Goal: Task Accomplishment & Management: Complete application form

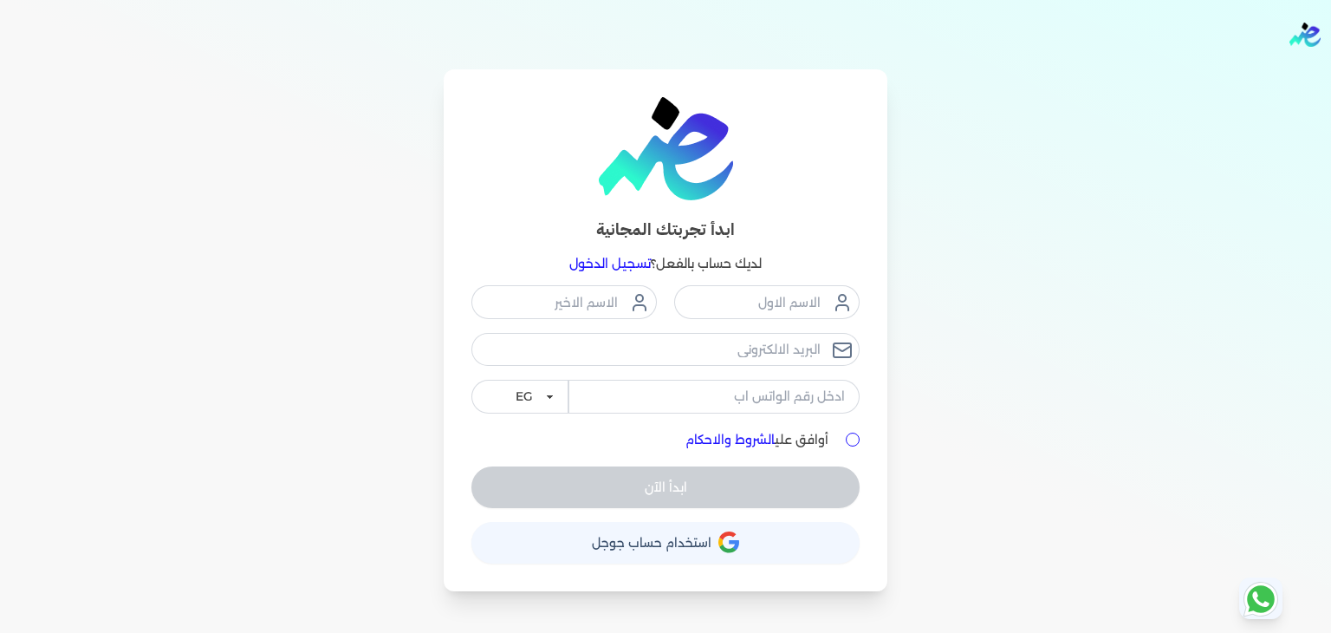
click at [634, 264] on link "تسجيل الدخول" at bounding box center [609, 264] width 81 height 16
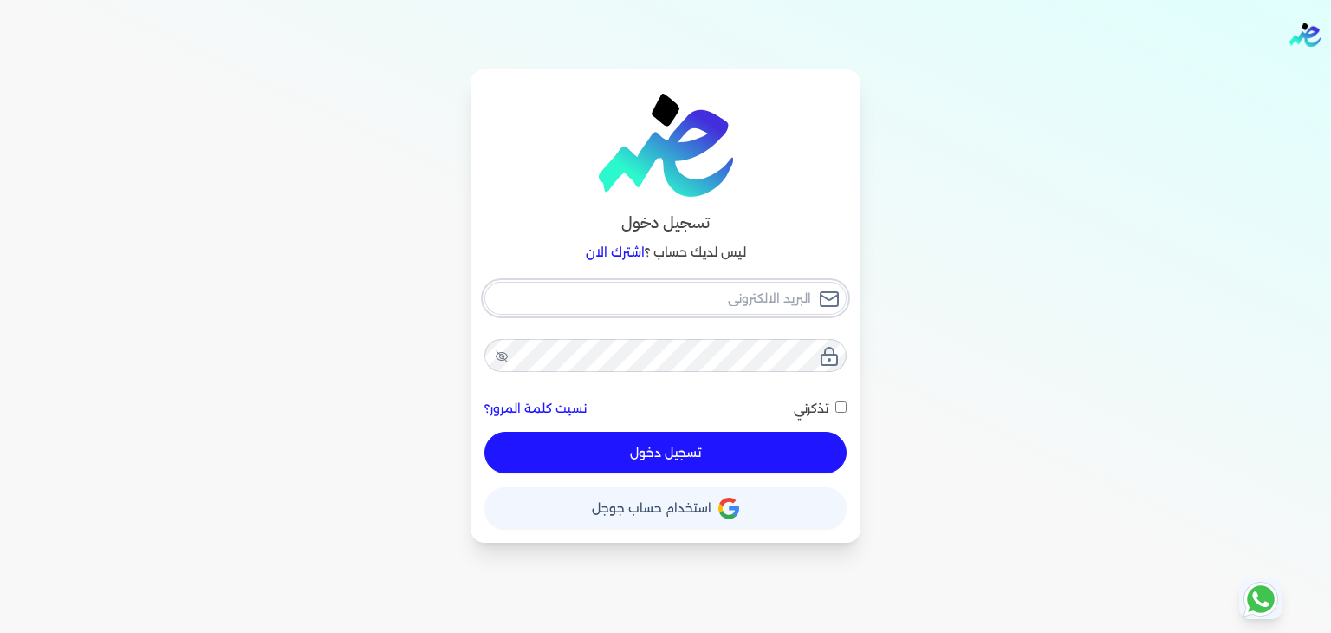
type input "[PERSON_NAME][EMAIL_ADDRESS][PERSON_NAME][DOMAIN_NAME]"
click at [660, 454] on button "تسجيل دخول" at bounding box center [665, 453] width 362 height 42
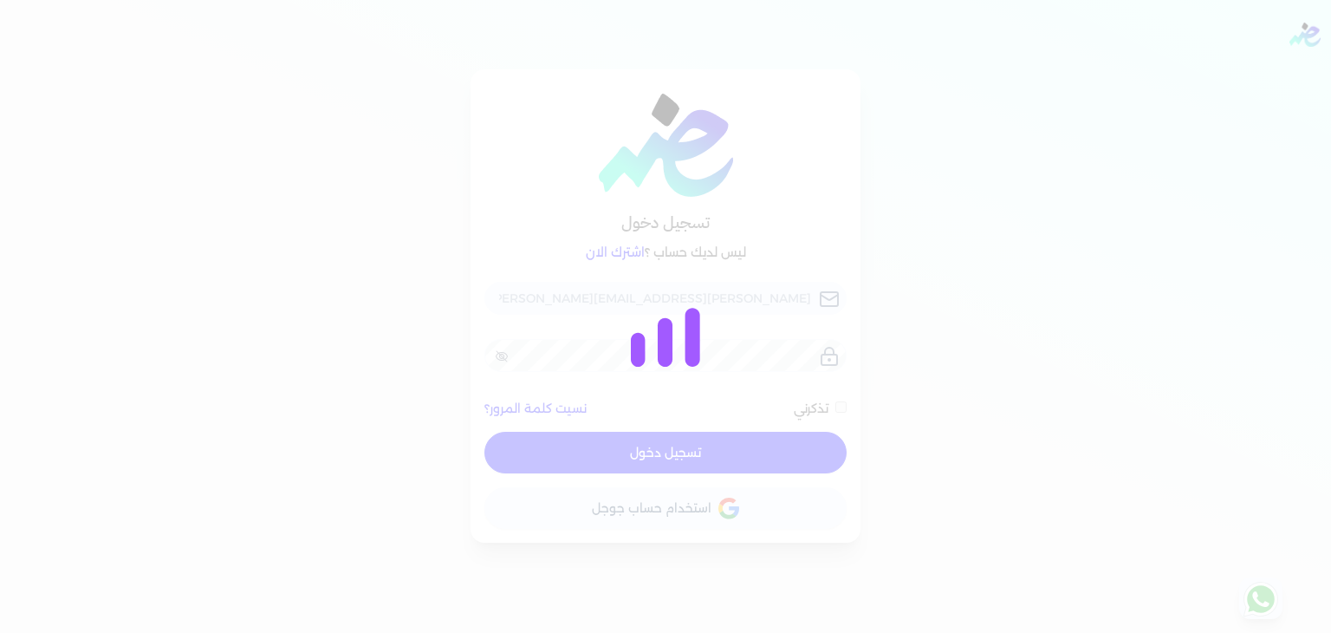
checkbox input "false"
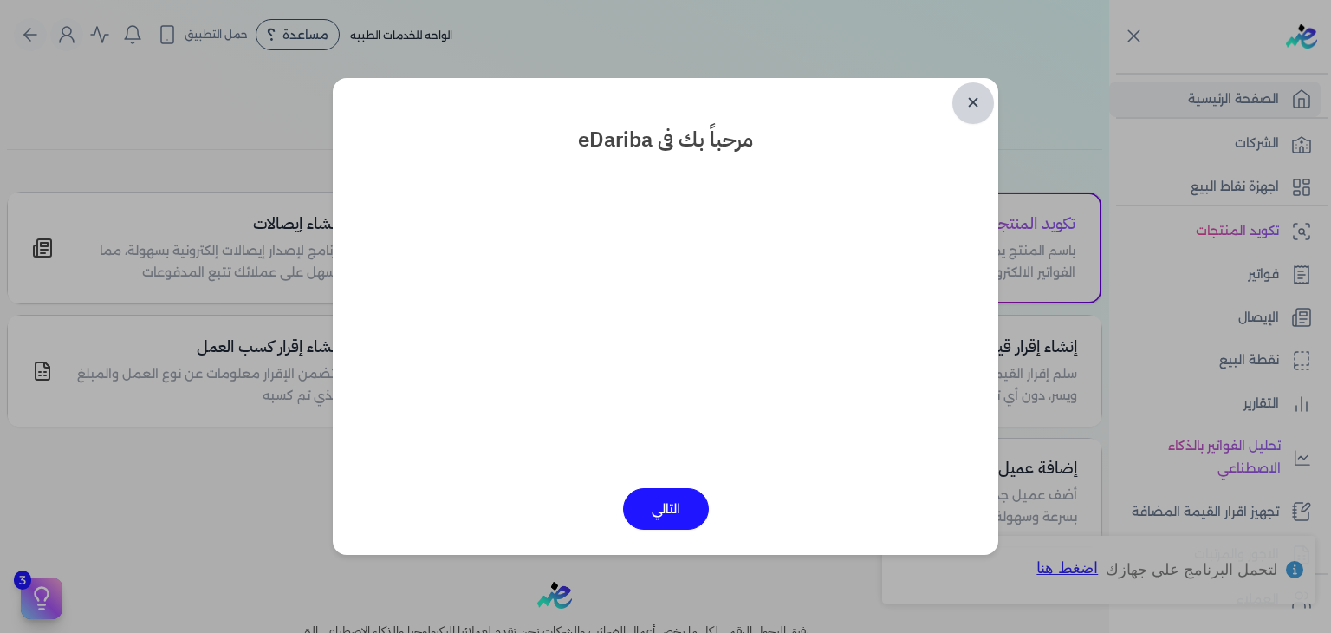
click at [980, 102] on link "✕" at bounding box center [973, 103] width 42 height 42
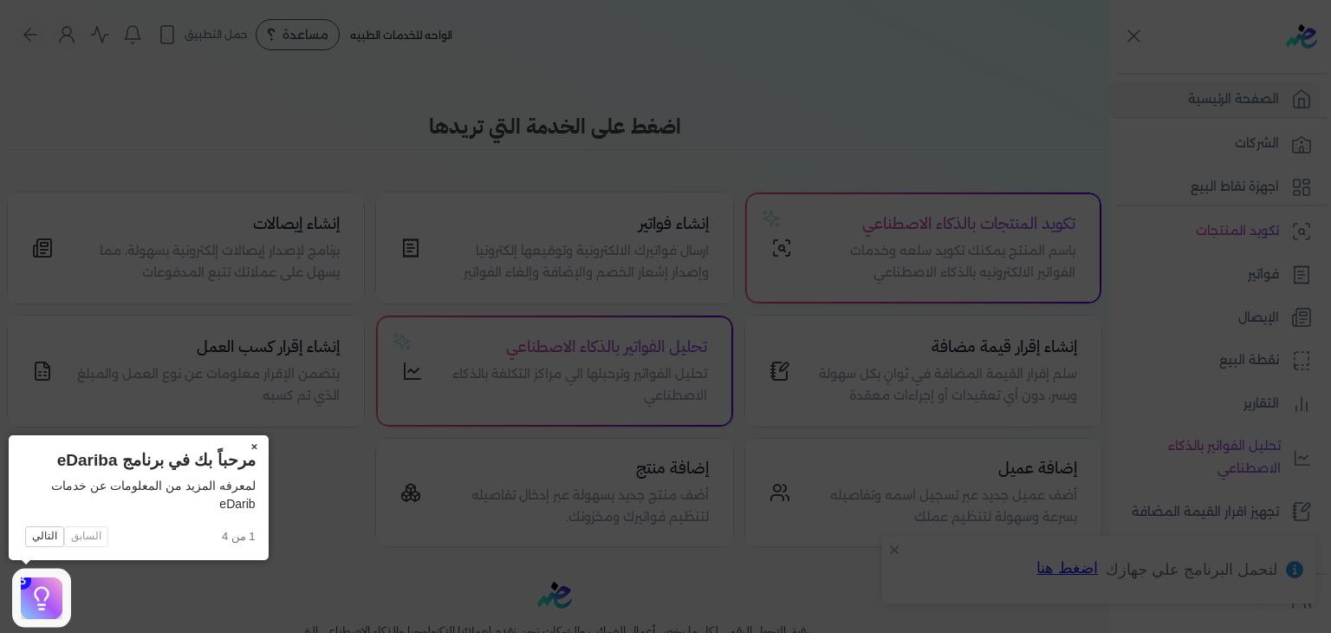
click at [249, 448] on button "×" at bounding box center [255, 447] width 28 height 24
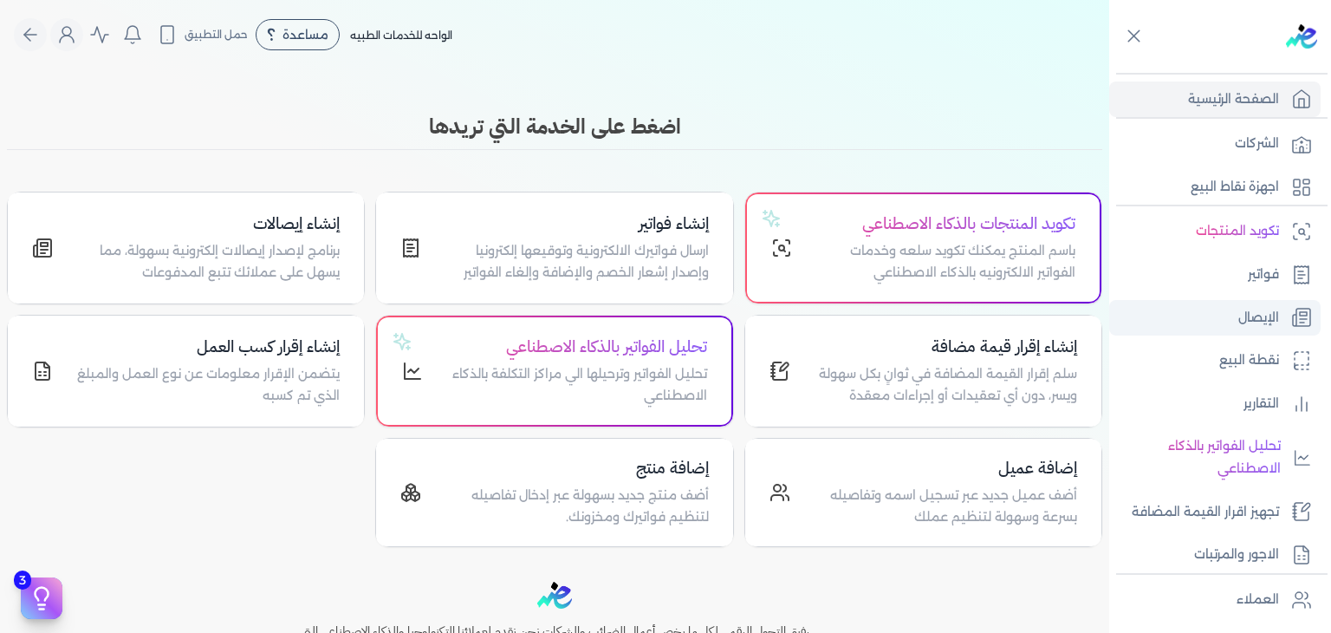
click at [1260, 303] on link "الإيصال" at bounding box center [1214, 318] width 211 height 36
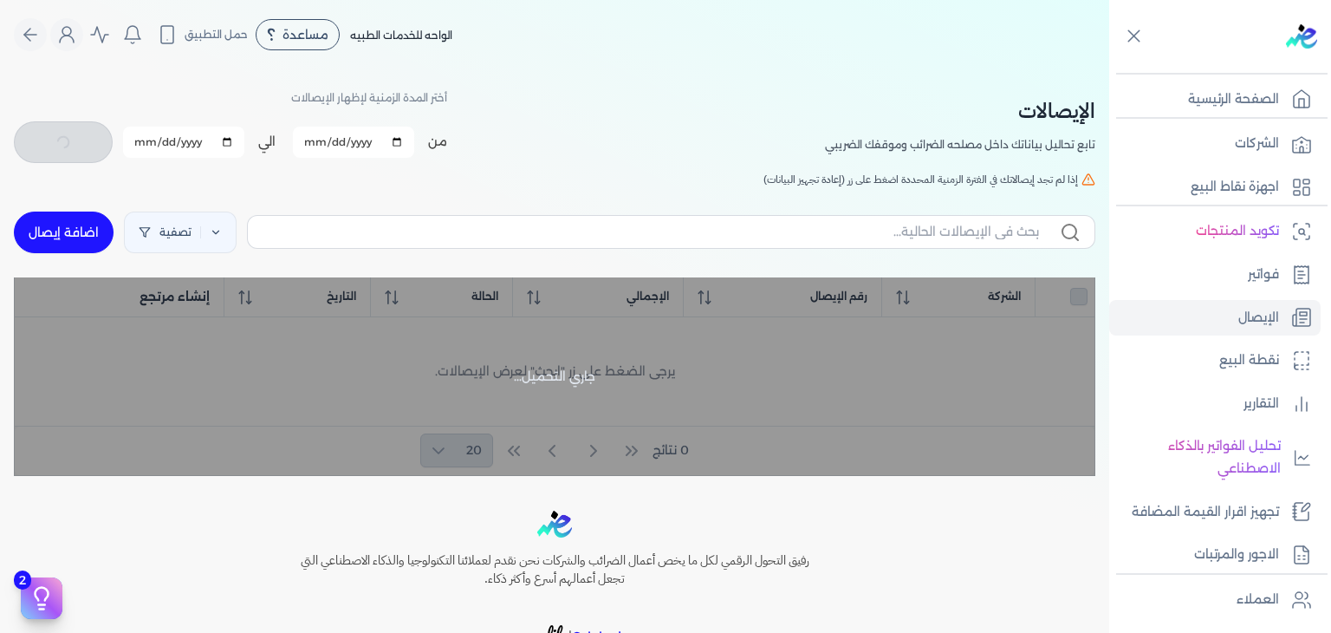
click at [0, 0] on div at bounding box center [0, 0] width 0 height 0
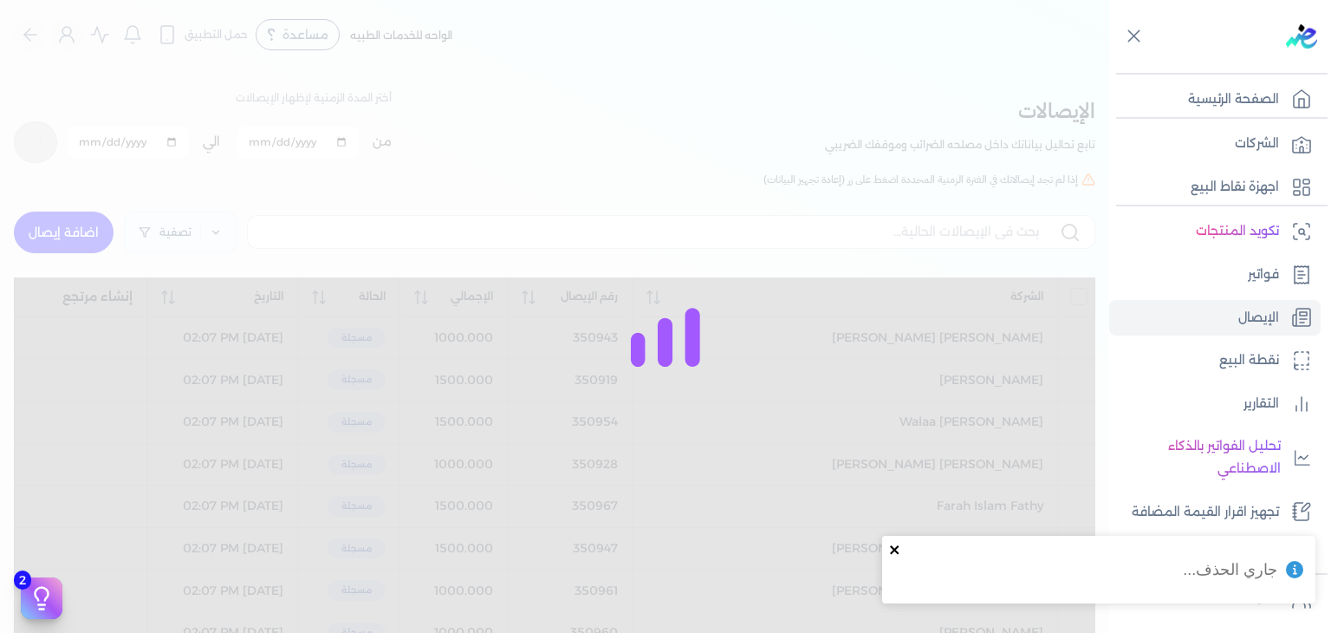
click at [893, 555] on icon "close" at bounding box center [895, 550] width 12 height 14
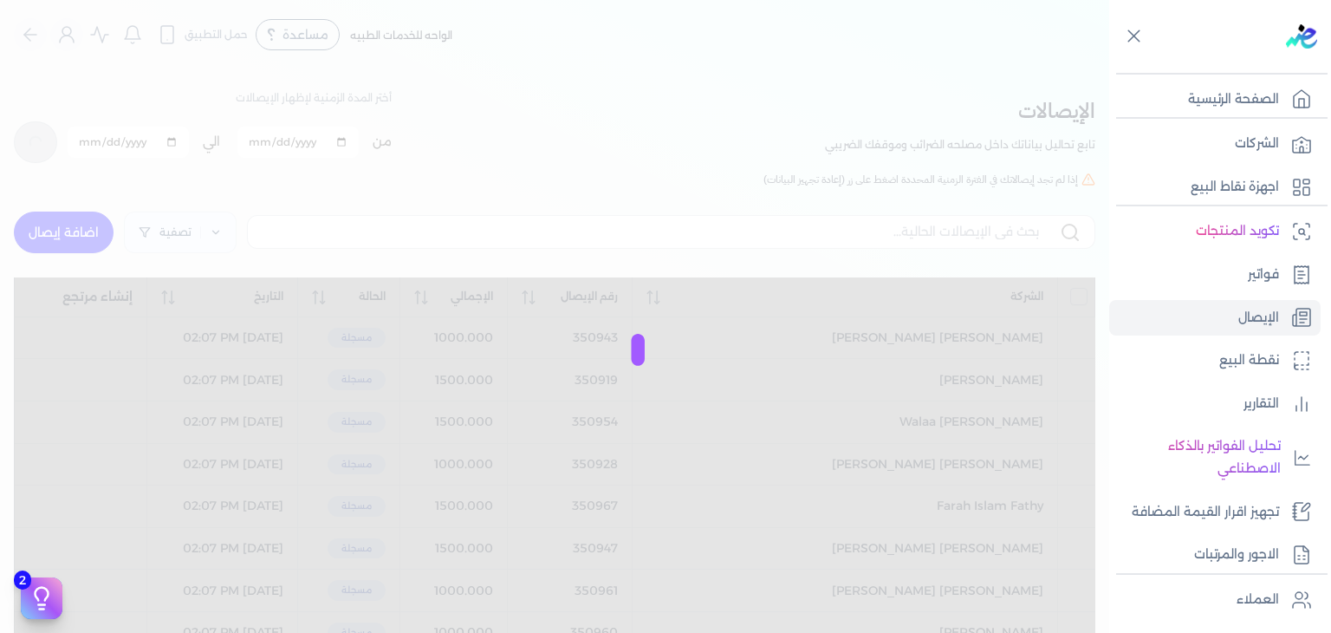
click at [70, 237] on div at bounding box center [665, 316] width 1331 height 633
checkbox input "false"
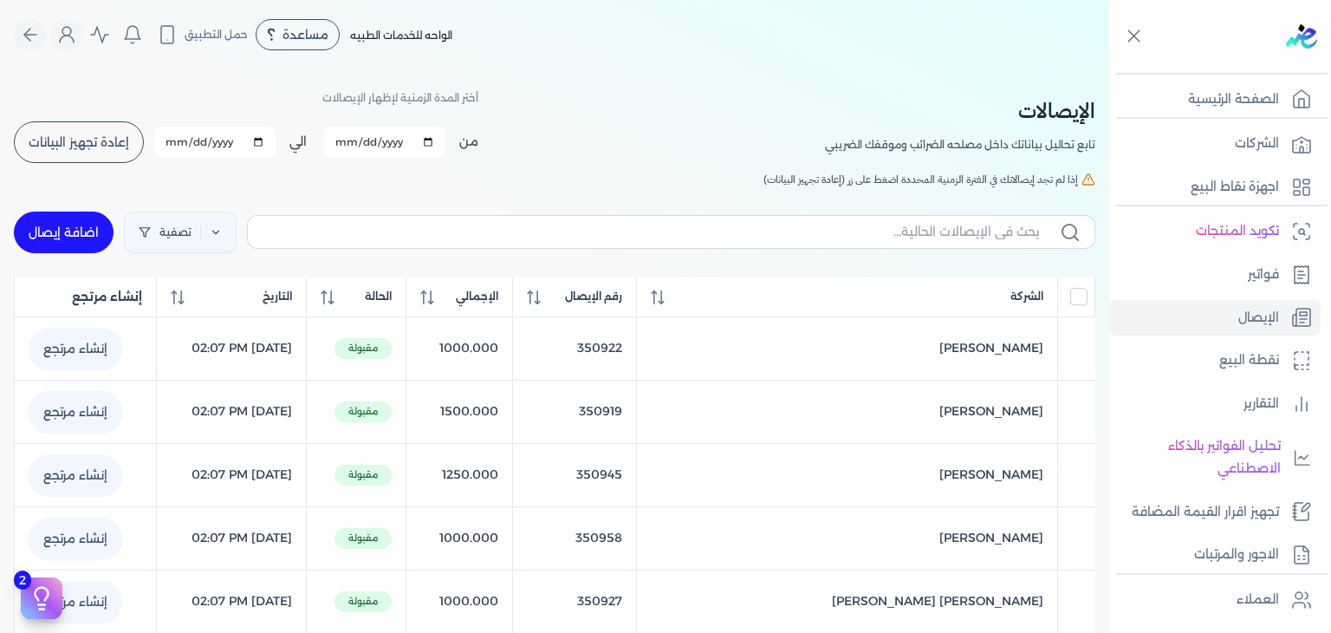
click at [101, 230] on link "اضافة إيصال" at bounding box center [64, 232] width 100 height 42
select select "EGP"
select select "EGS"
select select "B"
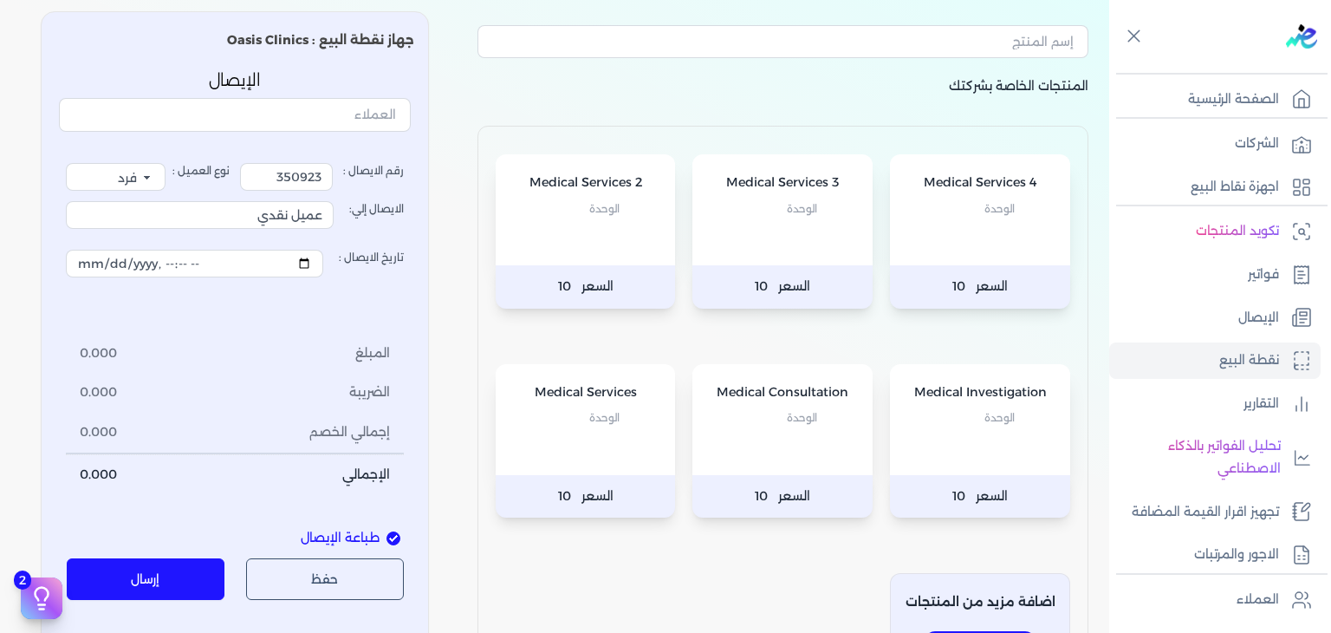
scroll to position [87, 0]
drag, startPoint x: 260, startPoint y: 175, endPoint x: 404, endPoint y: 179, distance: 143.9
click at [404, 179] on label "رقم الايصال : 350923" at bounding box center [322, 177] width 164 height 28
type input "3512751"
drag, startPoint x: 246, startPoint y: 209, endPoint x: 432, endPoint y: 237, distance: 187.5
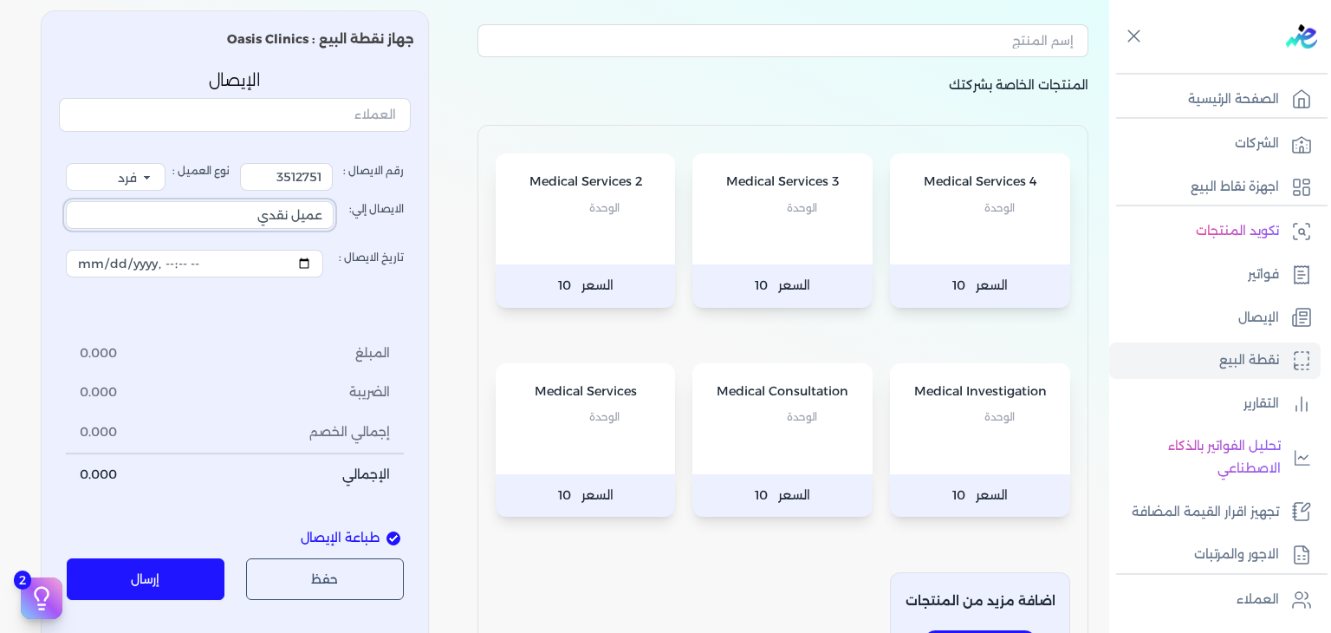
click at [429, 237] on div "جهاز نقطة البيع : Oasis Clinics الإيصال رقم الايصال : 3512751 نوع العميل : فرد …" at bounding box center [235, 360] width 388 height 701
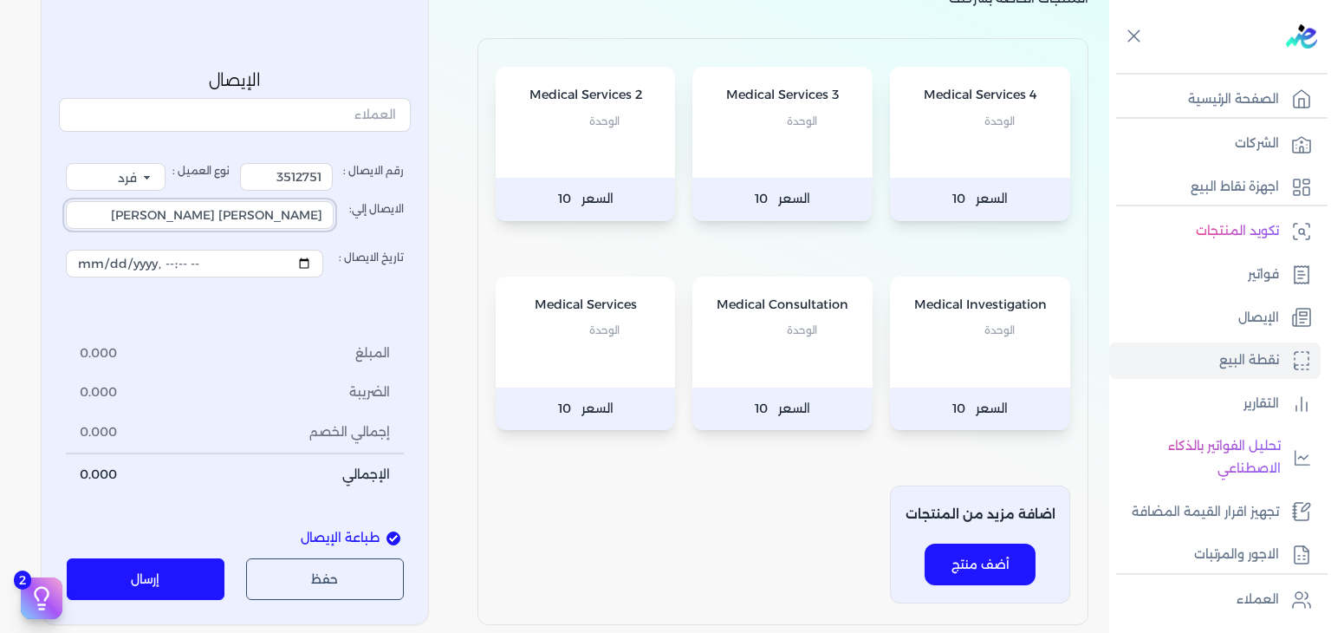
type input "[PERSON_NAME] [PERSON_NAME]"
click at [817, 337] on span "الوحدة" at bounding box center [802, 330] width 30 height 23
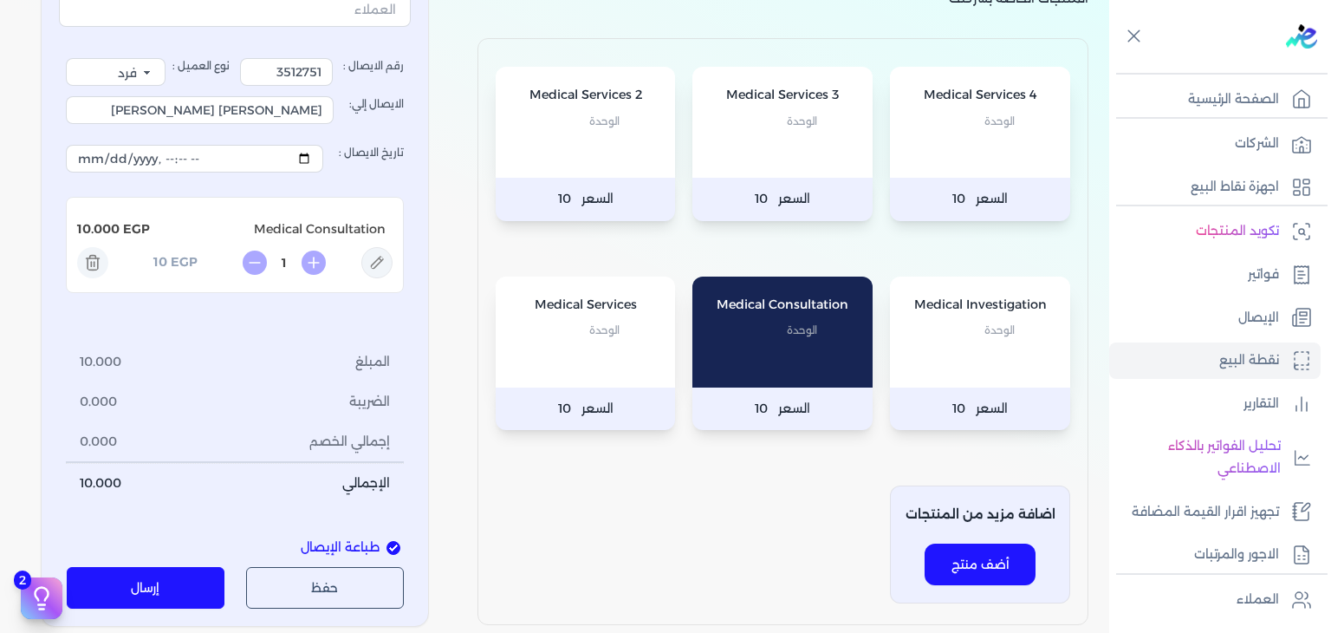
click at [379, 268] on icon at bounding box center [376, 262] width 31 height 31
type input "Medical Consultation"
type input "10"
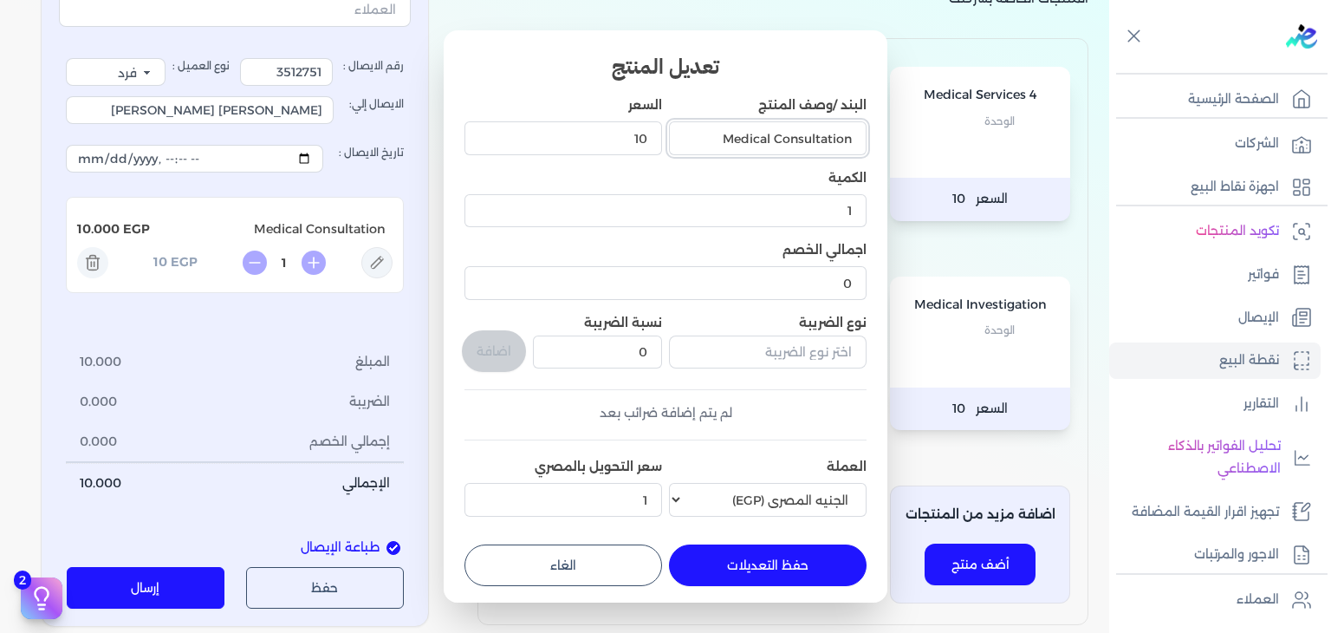
drag, startPoint x: 706, startPoint y: 142, endPoint x: 1086, endPoint y: 121, distance: 380.2
click at [1087, 121] on dialog "تعديل المنتج البند /وصف المنتج Medical Consultation السعر 10 الكمية 1 اجمالي ال…" at bounding box center [665, 316] width 1331 height 633
type input "Consultation ( Dermatology )"
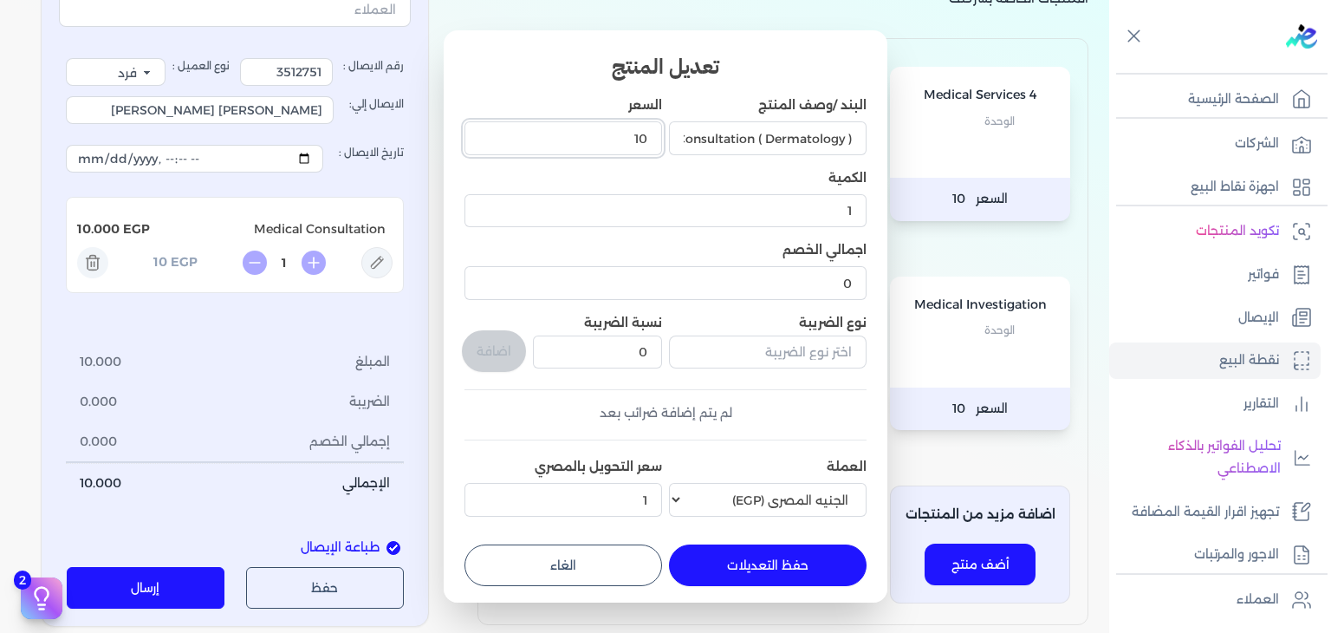
drag, startPoint x: 617, startPoint y: 136, endPoint x: 800, endPoint y: 164, distance: 185.0
click at [800, 164] on div "البند /وصف المنتج Consultation ( Dermatology ) السعر 10 الكمية 1 اجمالي الخصم 0…" at bounding box center [666, 309] width 402 height 427
type input "1000"
click at [807, 566] on button "حفظ التعديلات" at bounding box center [768, 565] width 198 height 42
type input "0"
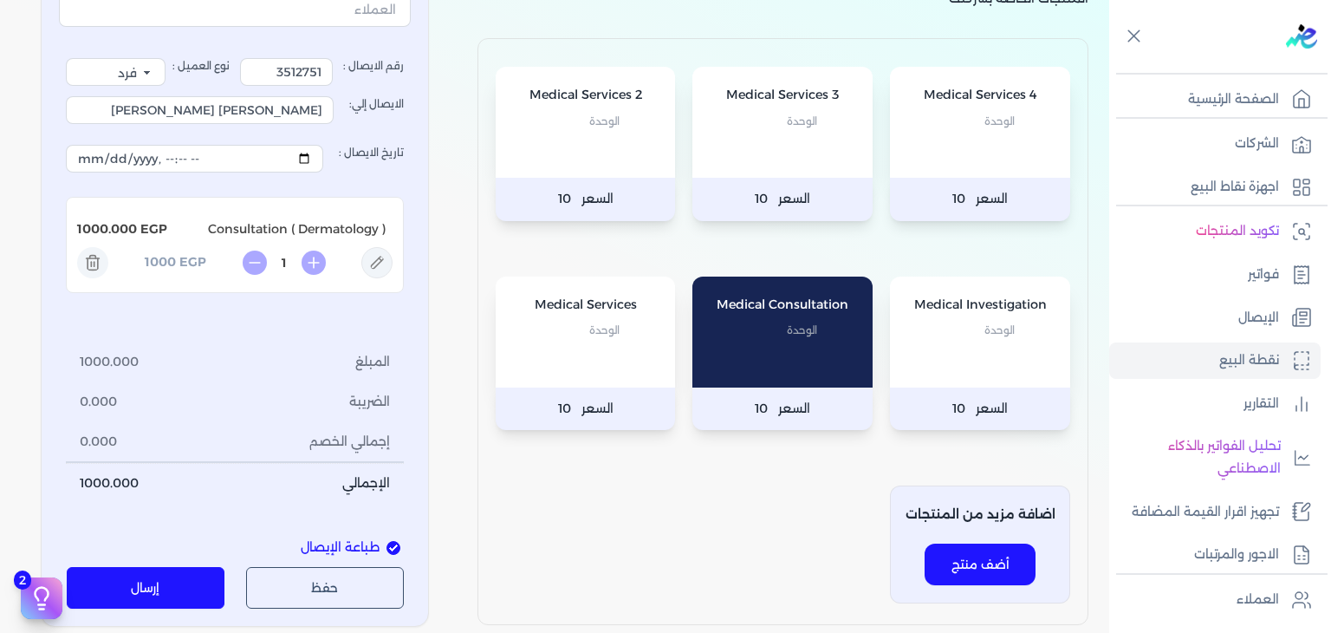
click at [621, 343] on div "Medical Services الوحدة" at bounding box center [586, 331] width 180 height 111
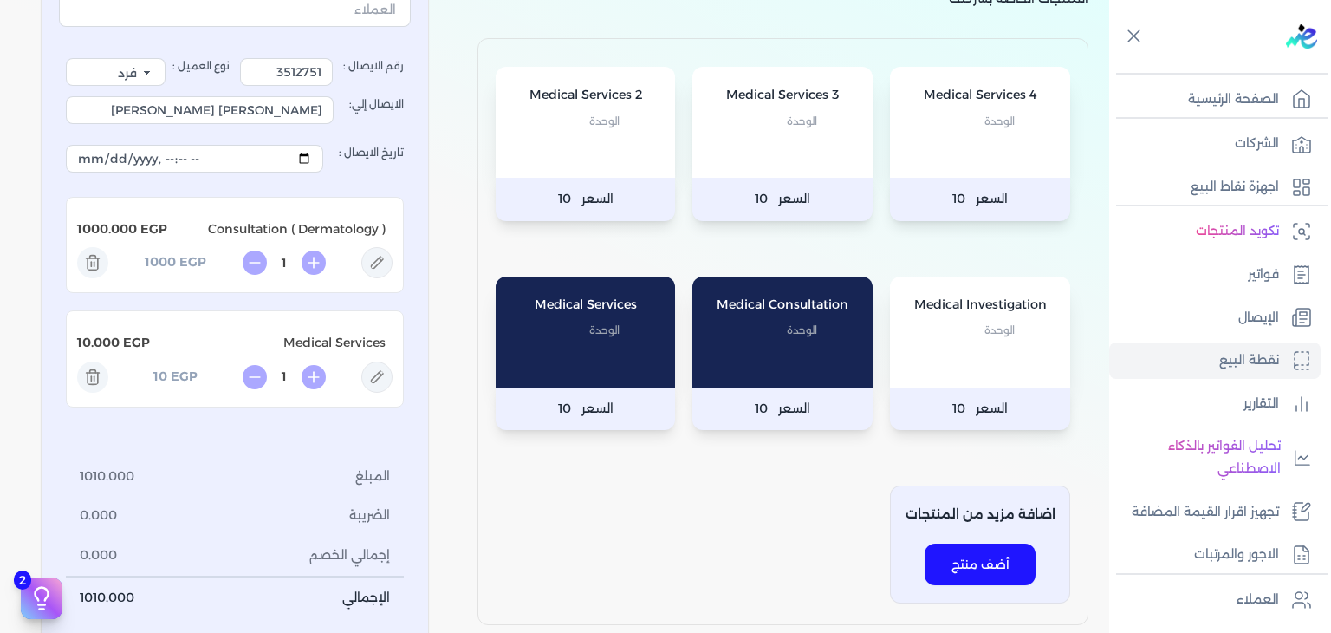
click at [378, 372] on icon at bounding box center [376, 376] width 31 height 31
type input "Medical Services"
type input "10"
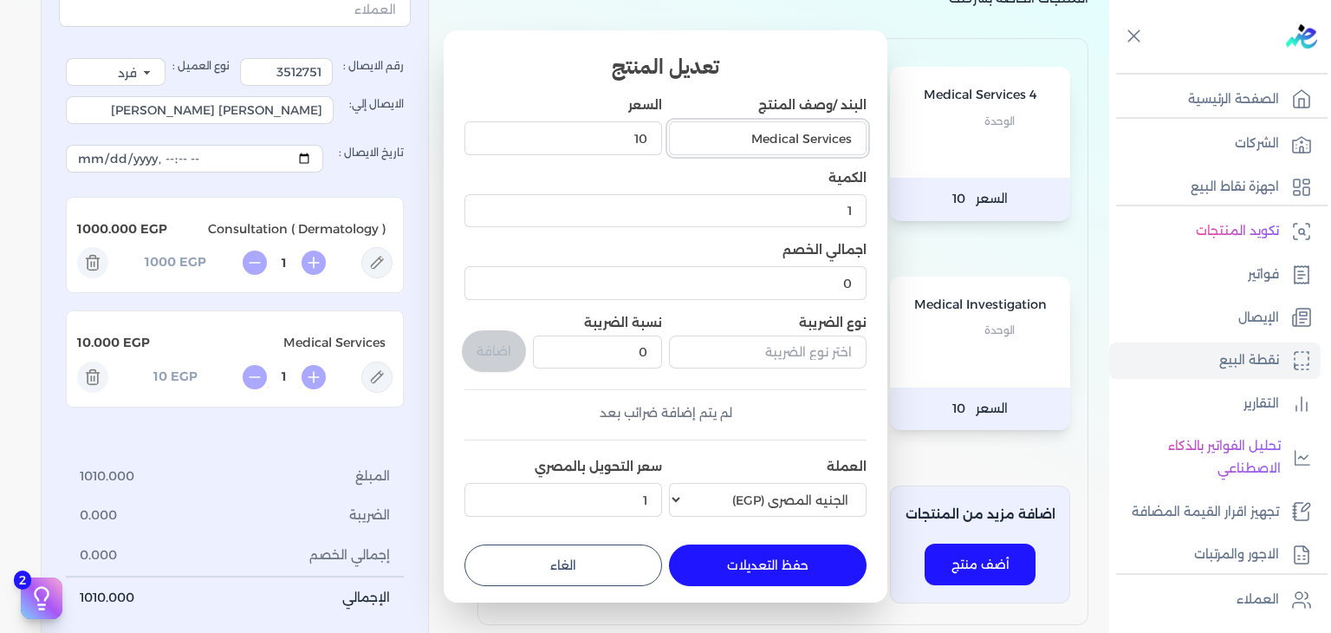
drag, startPoint x: 705, startPoint y: 134, endPoint x: 1002, endPoint y: 137, distance: 297.3
click at [1002, 137] on dialog "تعديل المنتج البند /وصف المنتج Medical Services السعر 10 الكمية 1 اجمالي الخصم …" at bounding box center [665, 316] width 1331 height 633
paste input "Electrocautery (Dermatology)"
type input "Electrocautery (Dermatology)"
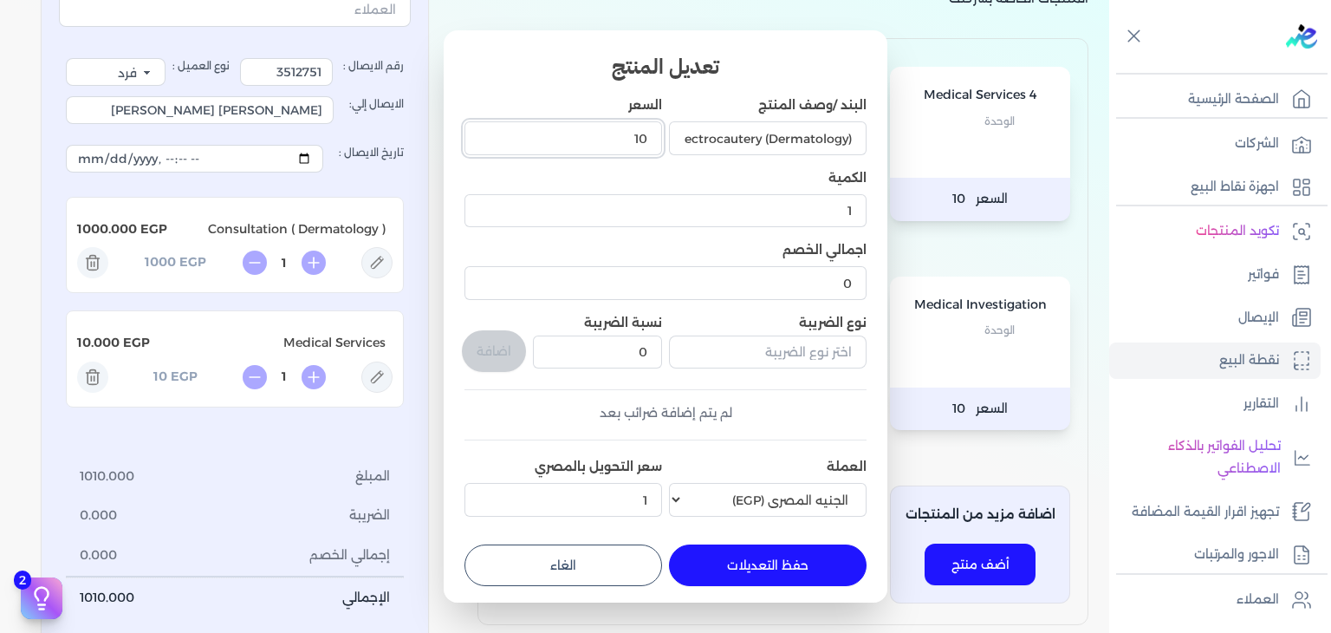
scroll to position [0, -14]
drag, startPoint x: 590, startPoint y: 148, endPoint x: 729, endPoint y: 143, distance: 138.8
click at [729, 143] on div "البند /وصف المنتج Electrocautery (Dermatology) السعر 10 الكمية 1 اجمالي الخصم 0…" at bounding box center [666, 309] width 402 height 427
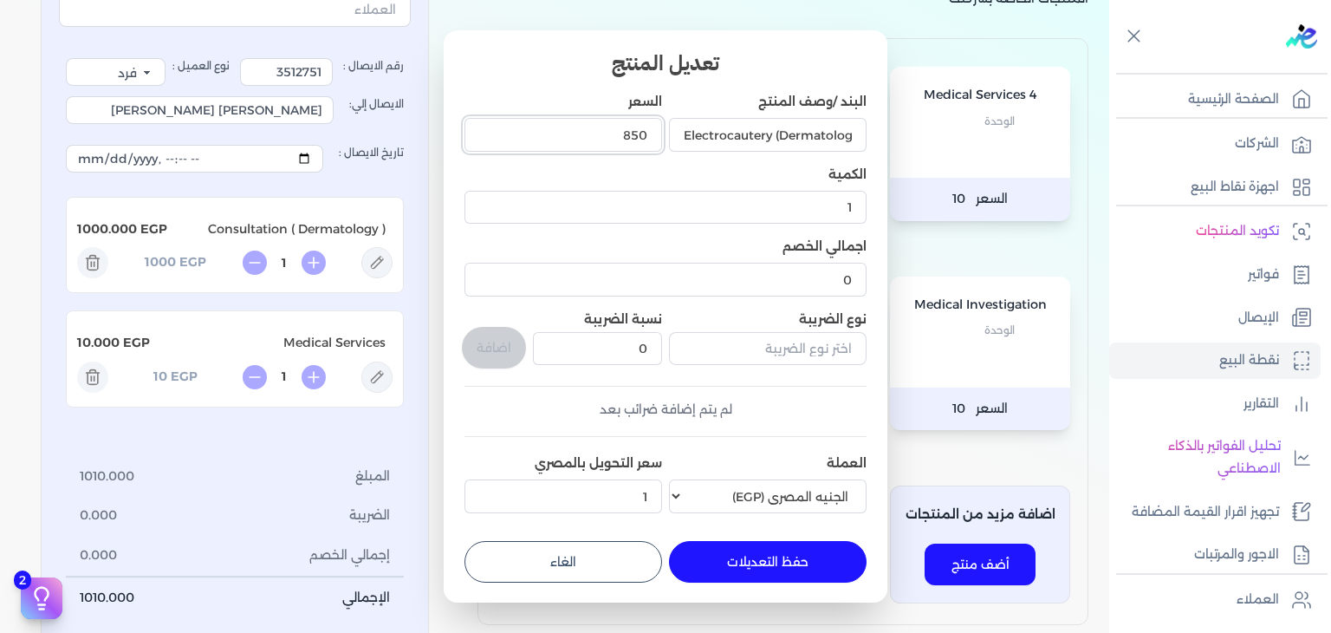
type input "850"
click at [811, 573] on button "حفظ التعديلات" at bounding box center [768, 562] width 198 height 42
type input "0"
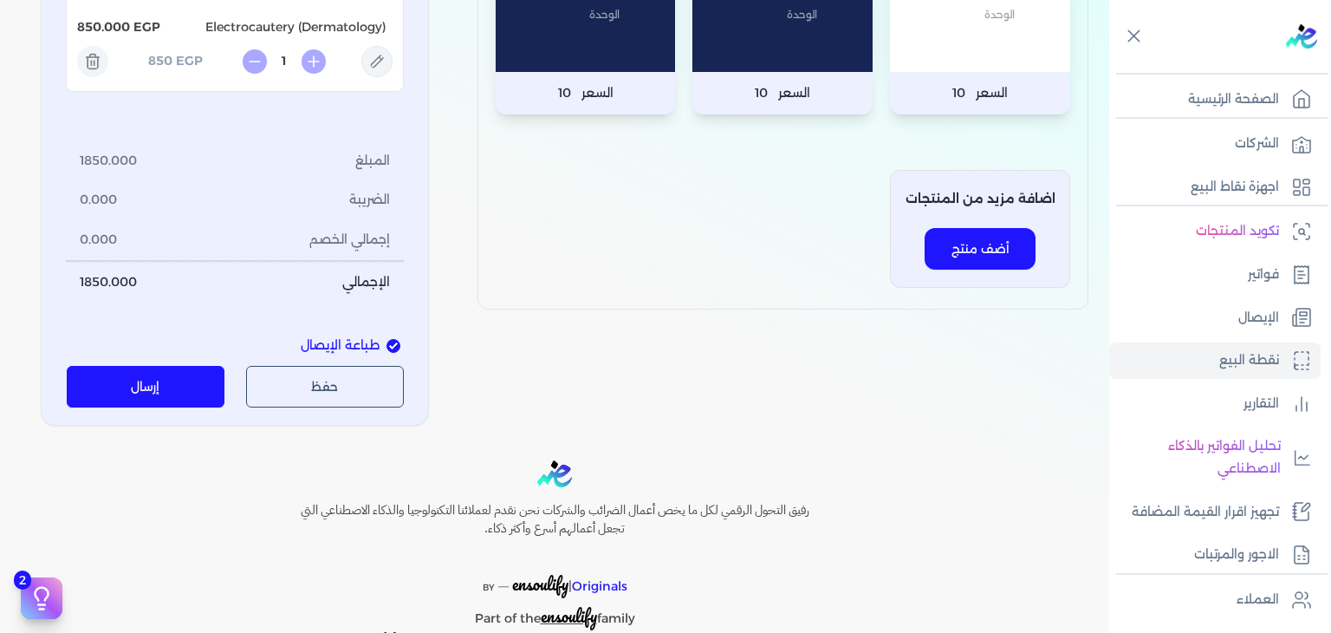
scroll to position [520, 0]
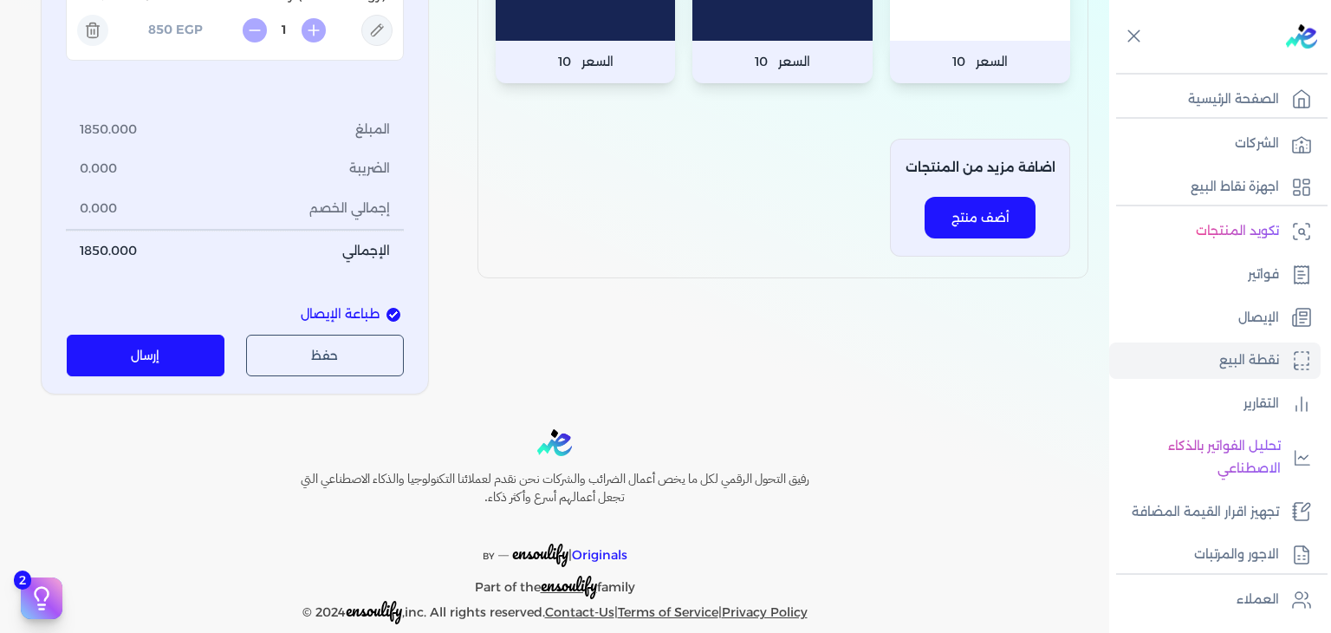
drag, startPoint x: 143, startPoint y: 354, endPoint x: 147, endPoint y: 362, distance: 9.7
click at [147, 362] on button "إرسال" at bounding box center [146, 356] width 159 height 42
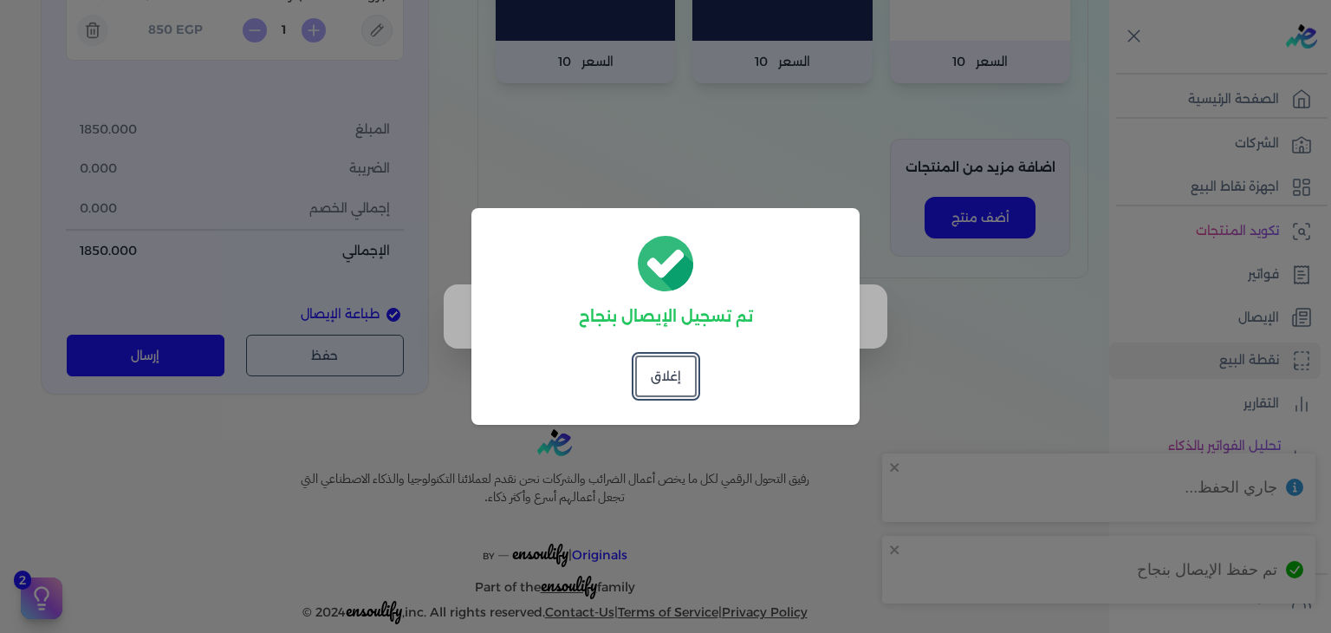
click at [680, 375] on button "إغلاق" at bounding box center [666, 376] width 62 height 42
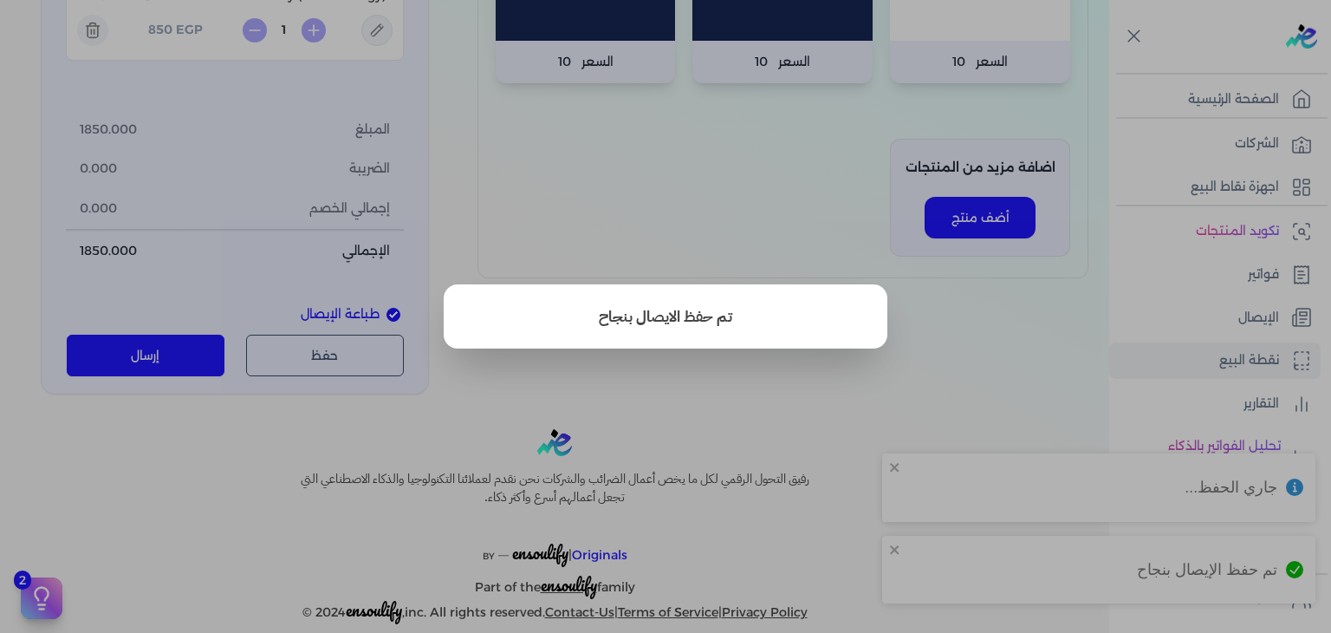
click at [764, 247] on button "close" at bounding box center [665, 316] width 1331 height 633
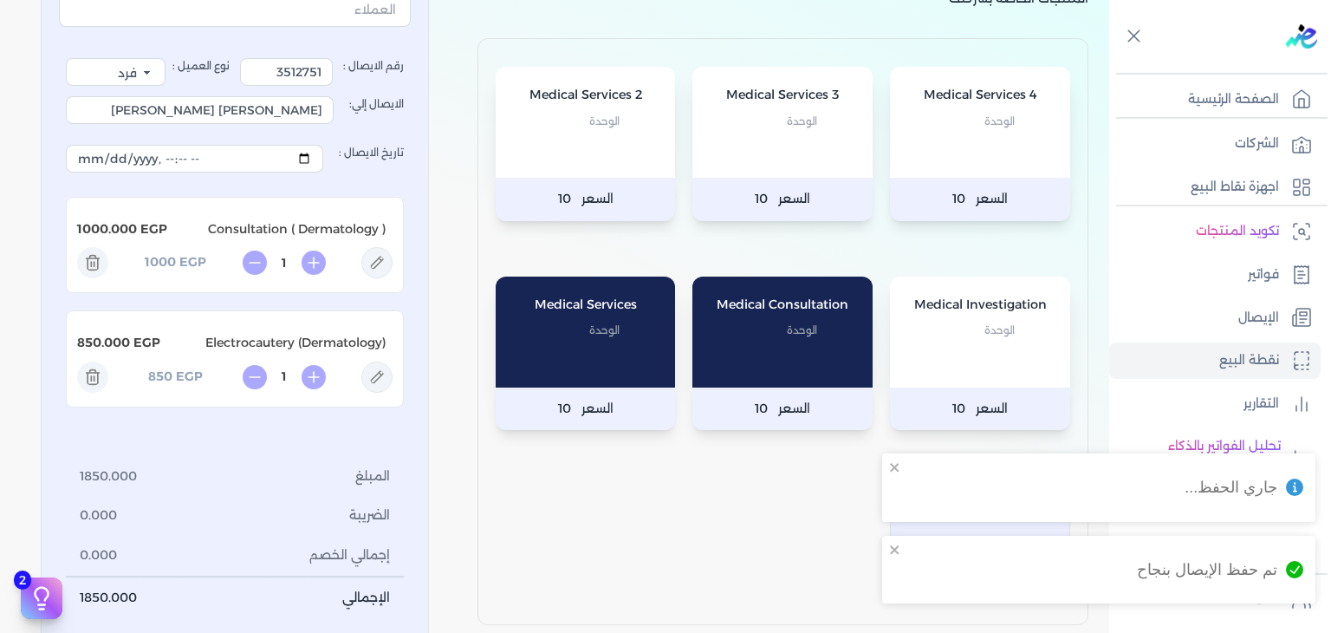
scroll to position [0, 0]
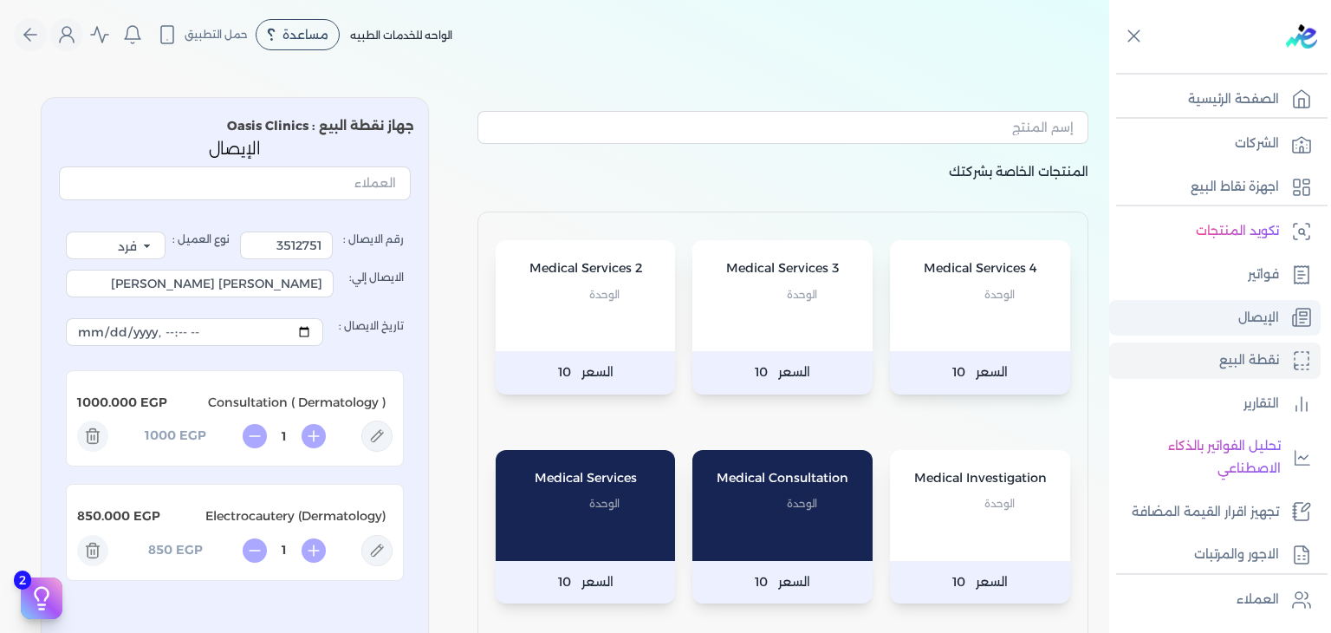
click at [1186, 307] on link "الإيصال" at bounding box center [1214, 318] width 211 height 36
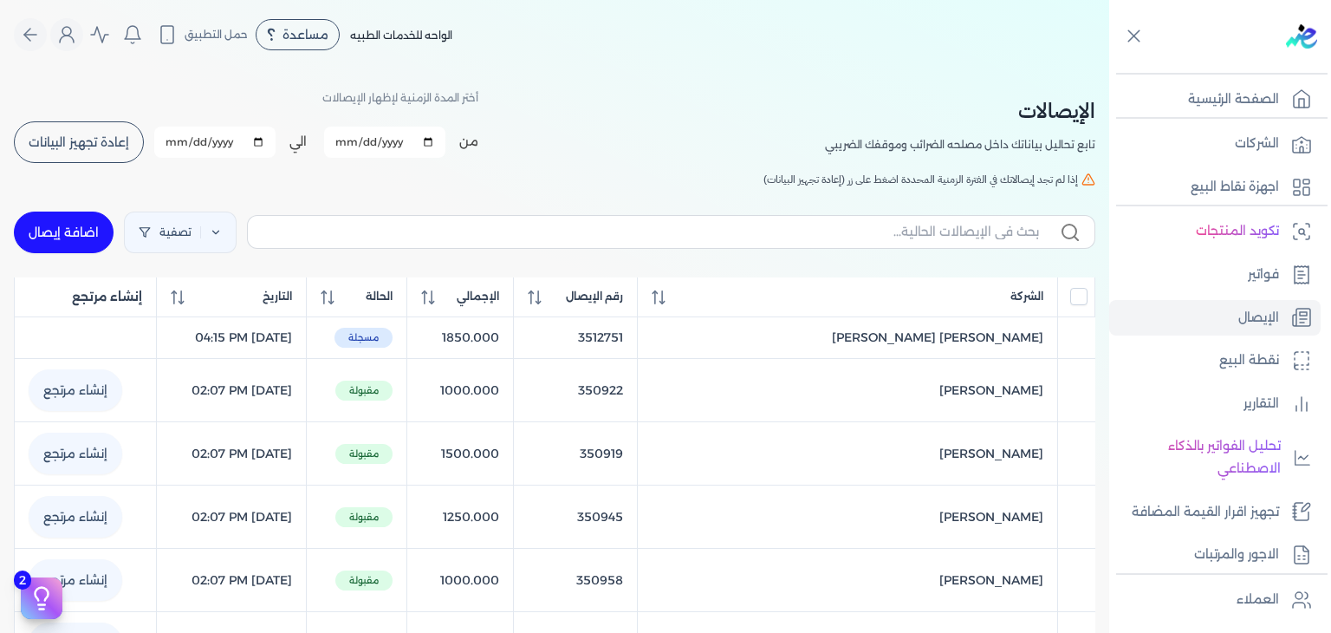
checkbox input "false"
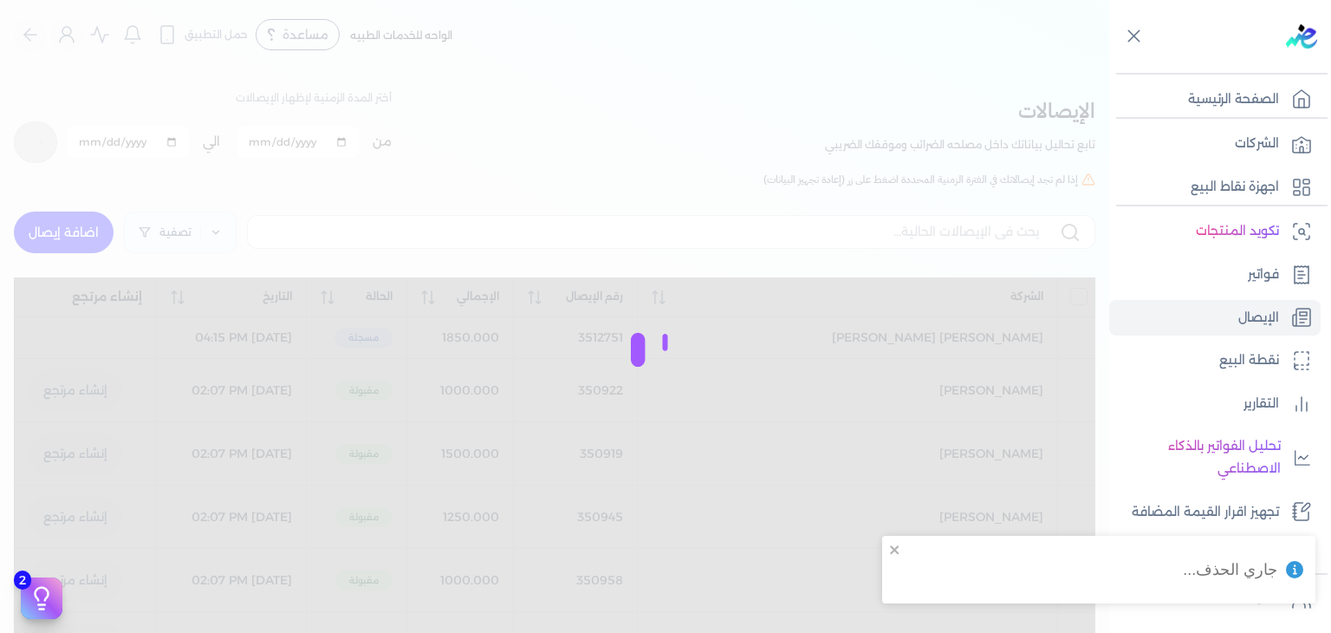
click at [73, 244] on link "اضافة إيصال" at bounding box center [64, 232] width 100 height 42
select select "EGP"
select select "EGS"
select select "B"
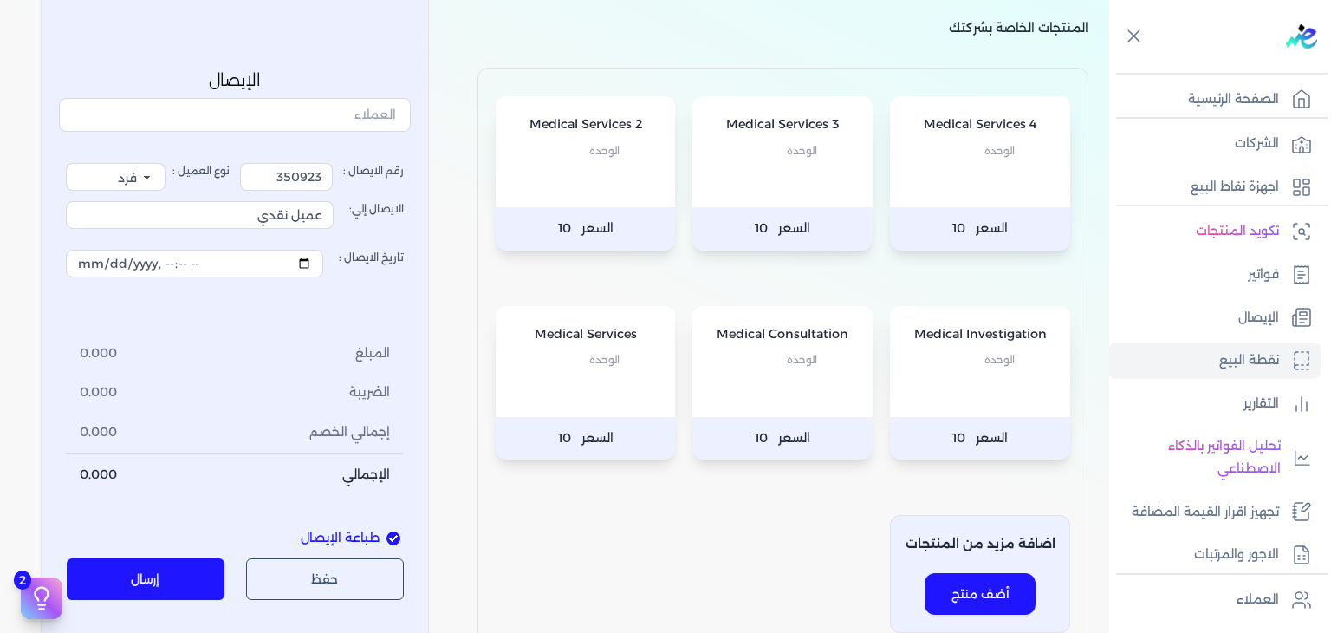
scroll to position [173, 0]
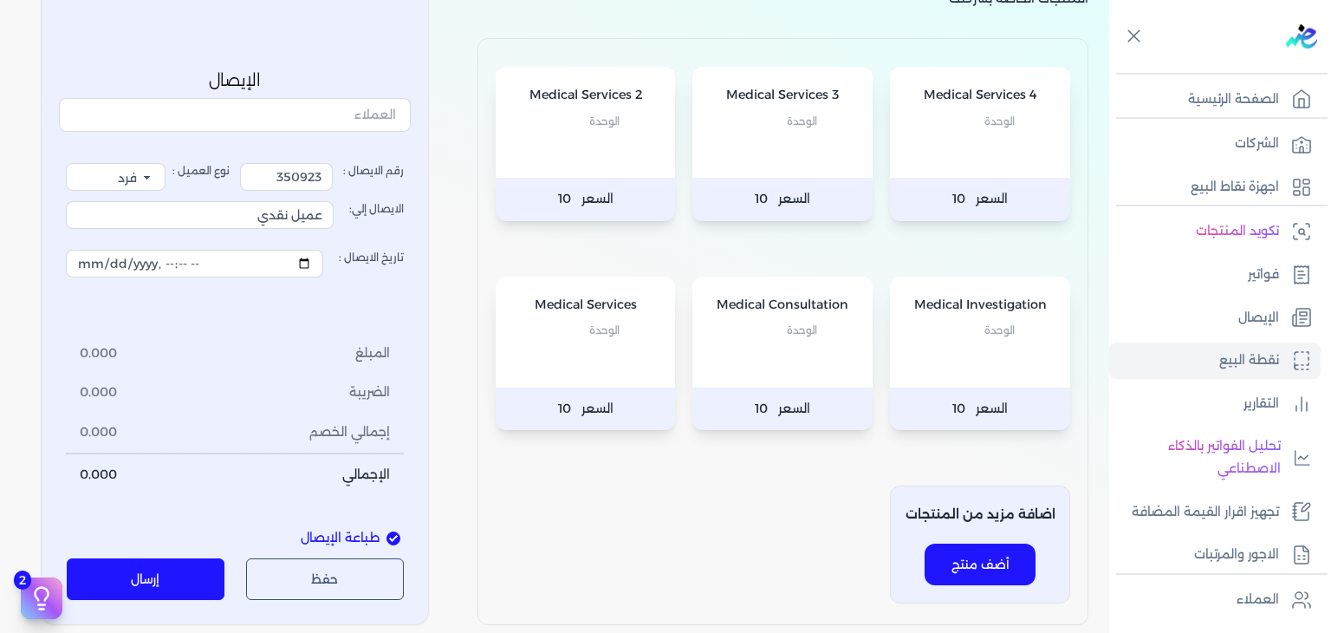
click at [781, 353] on div "Medical Consultation الوحدة" at bounding box center [782, 331] width 180 height 111
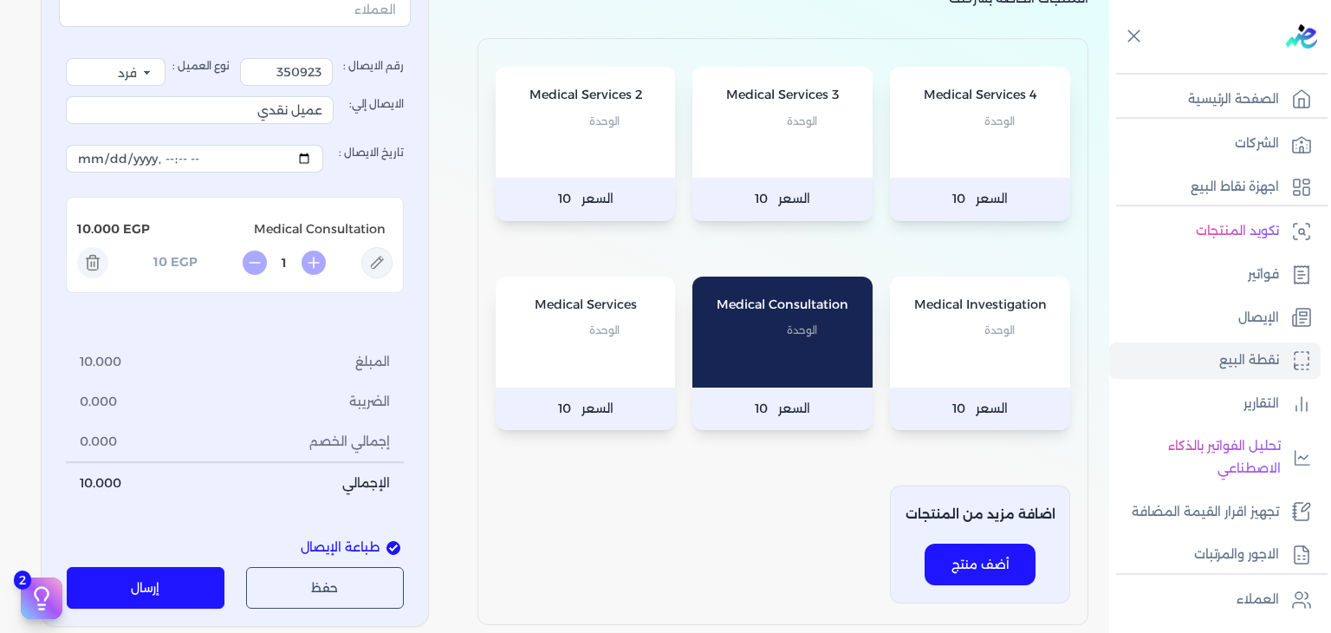
scroll to position [87, 0]
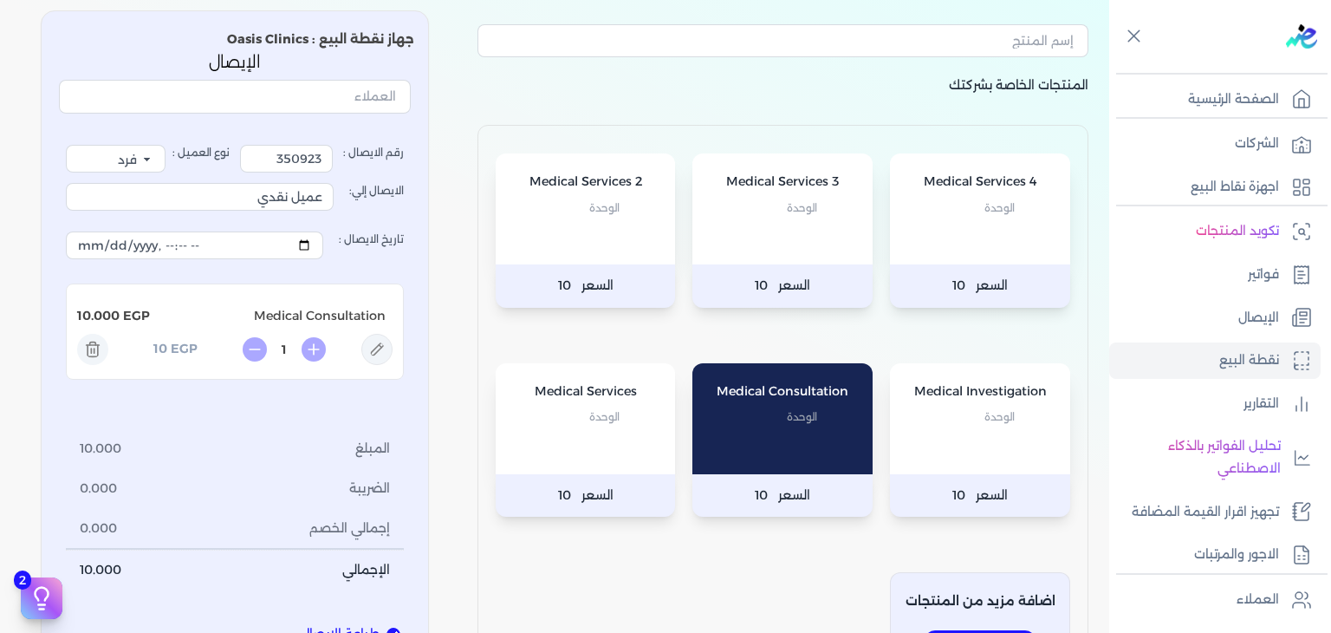
click at [621, 441] on div "Medical Services الوحدة" at bounding box center [586, 418] width 180 height 111
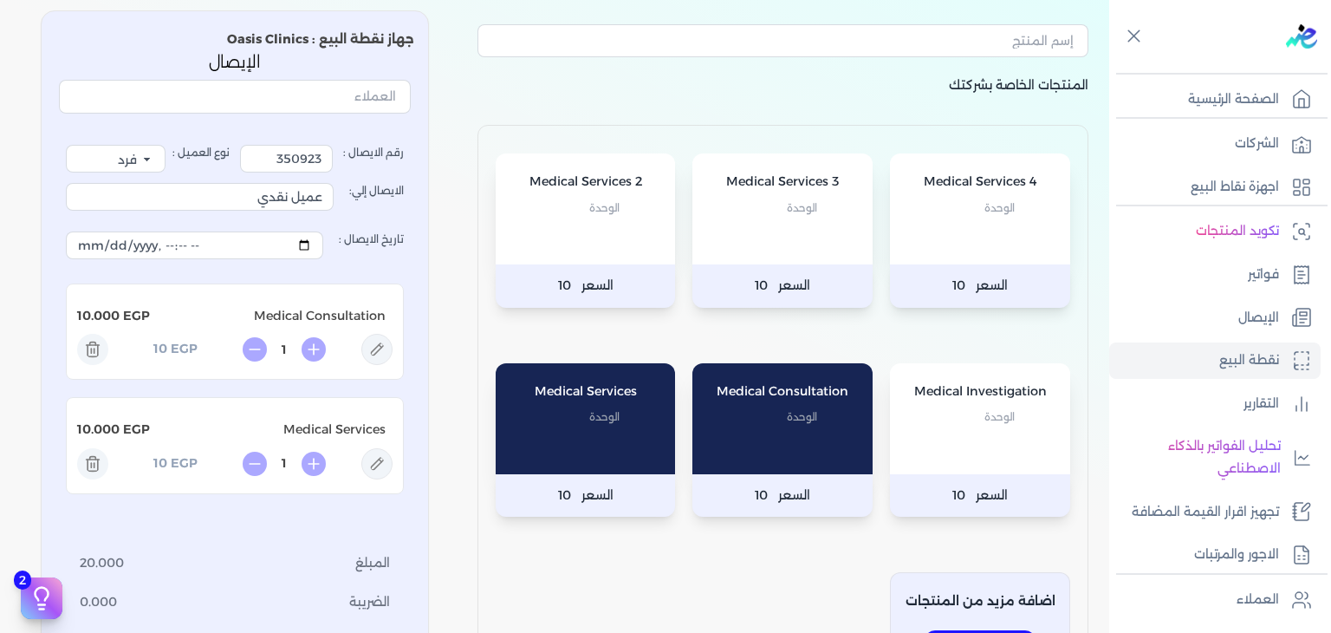
click at [380, 341] on icon at bounding box center [376, 349] width 31 height 31
type input "Medical Consultation"
type input "10"
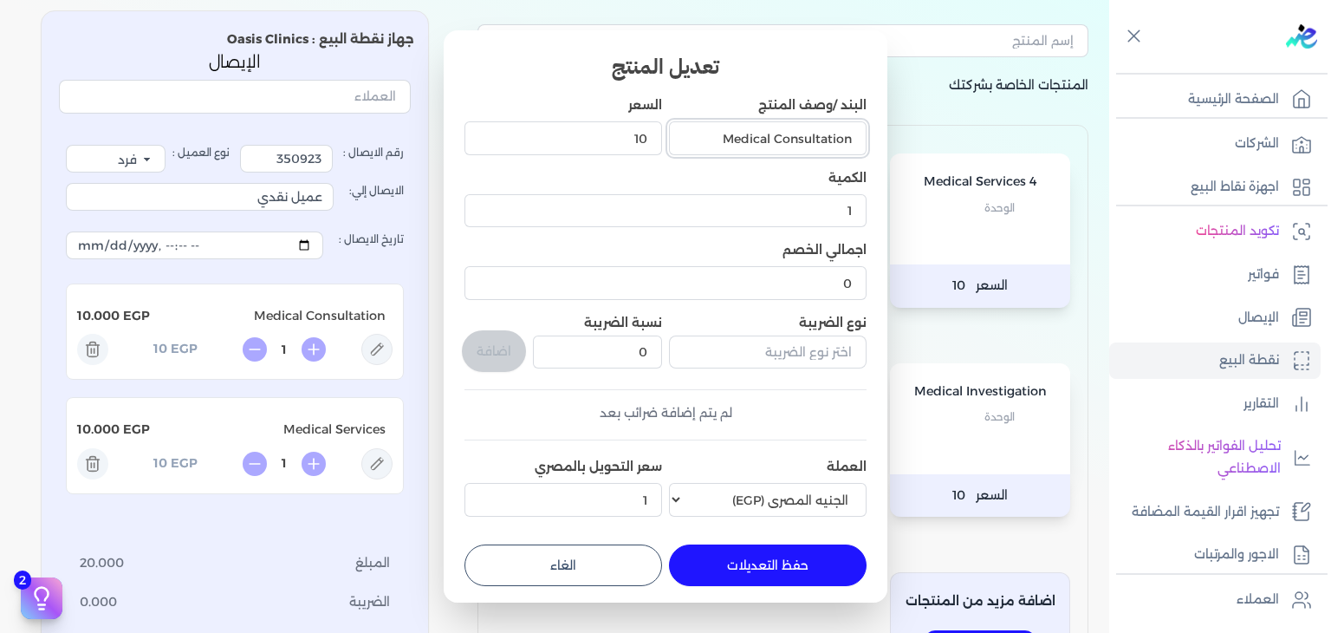
drag, startPoint x: 712, startPoint y: 137, endPoint x: 1071, endPoint y: 256, distance: 378.7
click at [1071, 256] on dialog "تعديل المنتج البند /وصف المنتج Medical Consultation السعر 10 الكمية 1 اجمالي ال…" at bounding box center [665, 316] width 1331 height 633
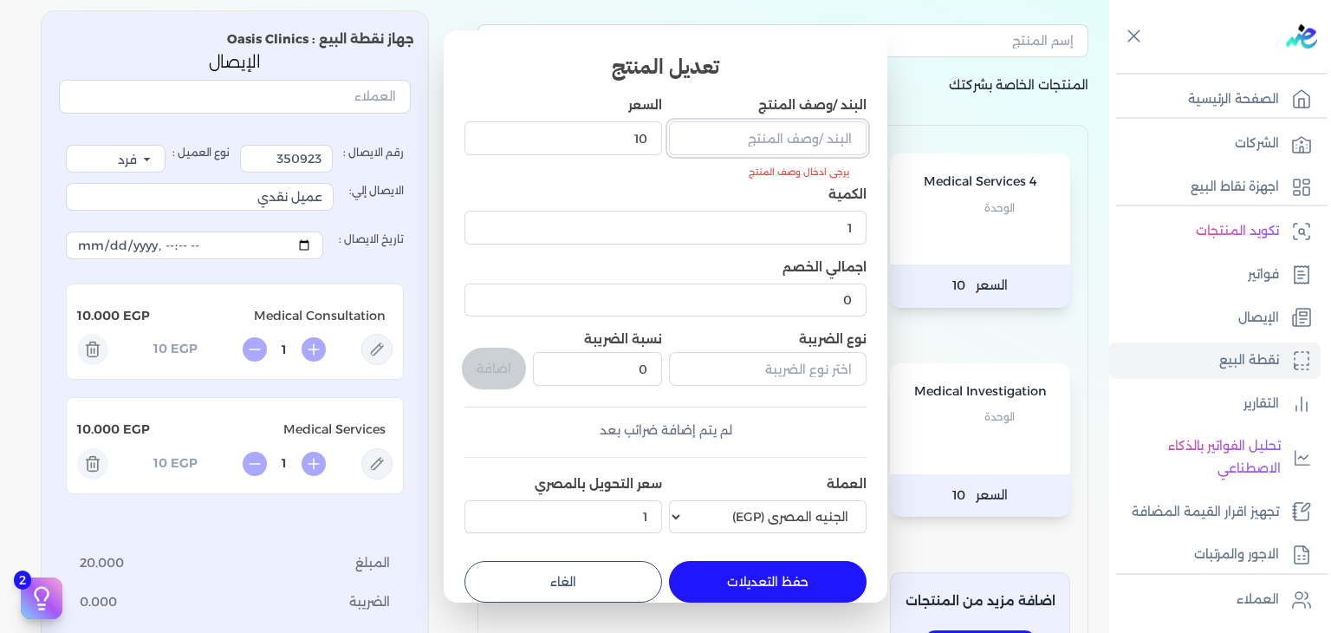
click at [770, 141] on input "البند /وصف المنتج" at bounding box center [768, 137] width 198 height 33
paste input "Consultation (Dermatology)"
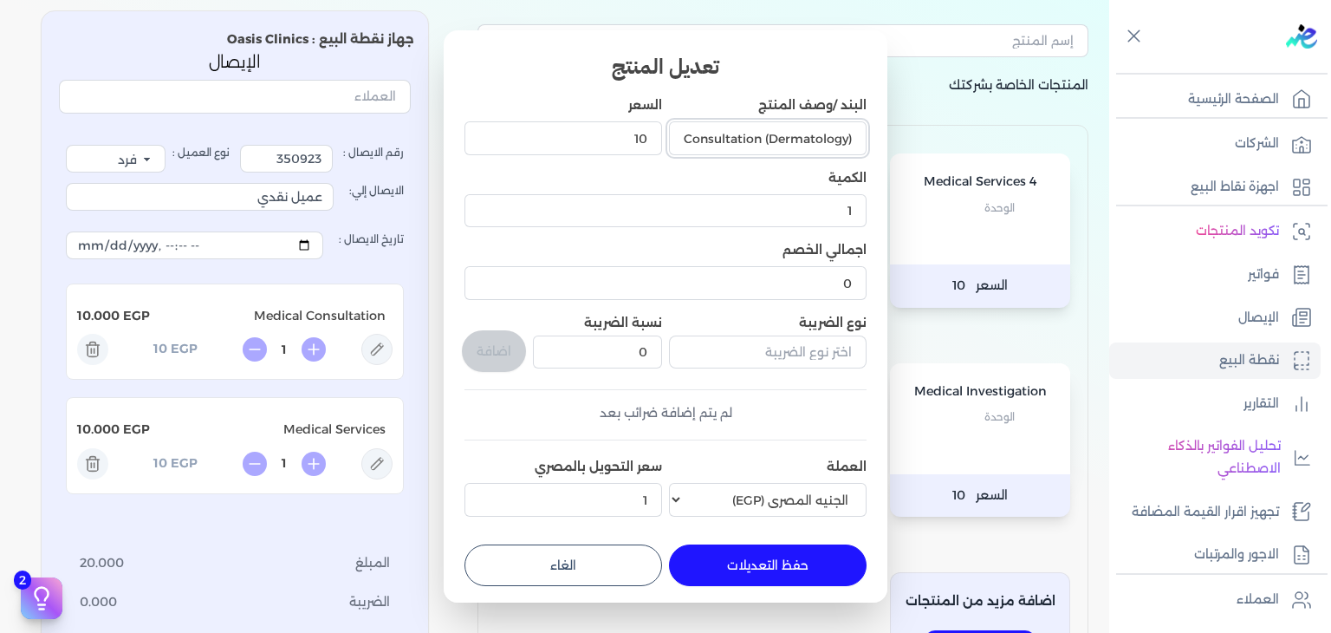
type input "Consultation (Dermatology)"
drag, startPoint x: 608, startPoint y: 134, endPoint x: 685, endPoint y: 153, distance: 78.6
click at [685, 153] on div "البند /وصف المنتج Consultation (Dermatology) السعر 10 الكمية 1 اجمالي الخصم 0 ن…" at bounding box center [666, 309] width 402 height 427
type input "1000"
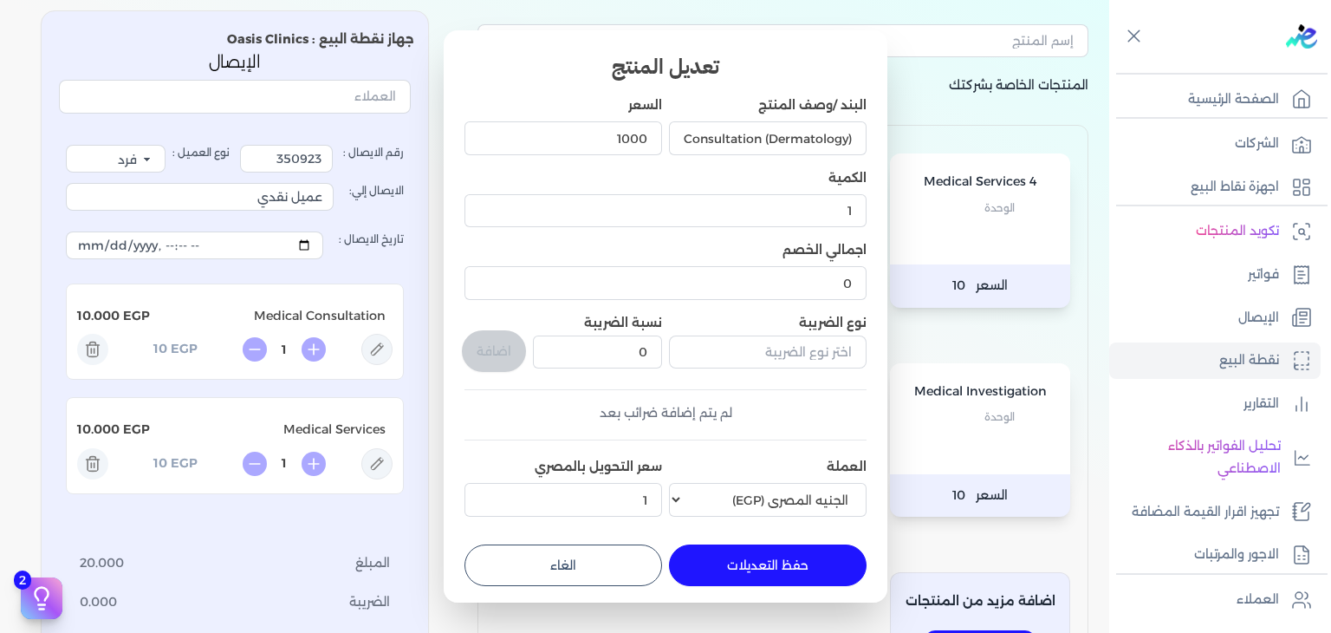
click at [744, 566] on button "حفظ التعديلات" at bounding box center [768, 565] width 198 height 42
type input "0"
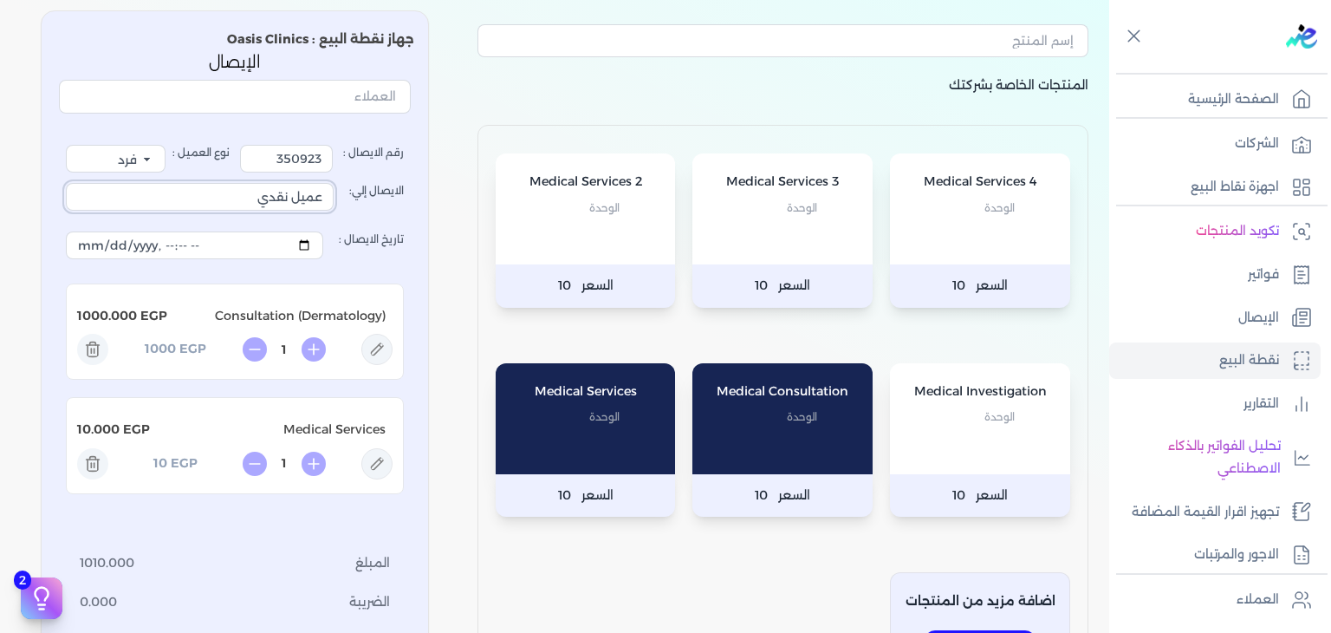
drag, startPoint x: 246, startPoint y: 205, endPoint x: 335, endPoint y: 205, distance: 89.3
click at [334, 205] on input "عميل نقدي" at bounding box center [200, 197] width 268 height 28
click at [296, 155] on input "350923" at bounding box center [286, 159] width 93 height 28
type input "3512761"
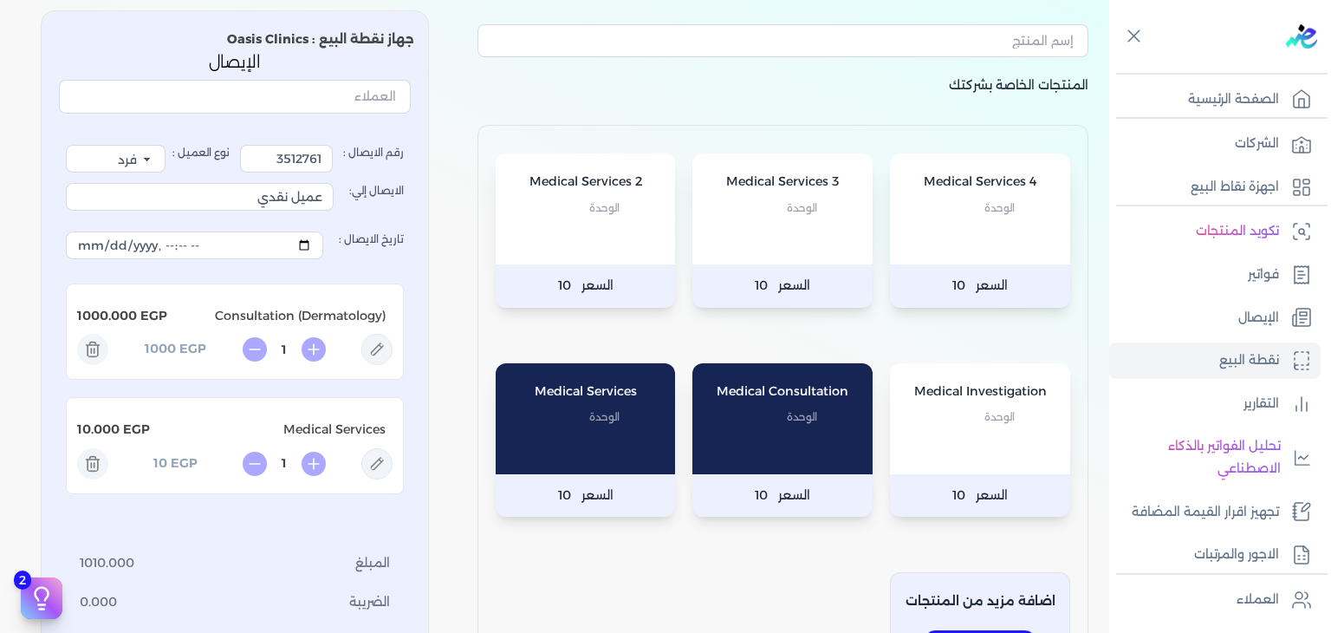
click at [381, 470] on icon at bounding box center [376, 463] width 31 height 31
type input "Medical Services"
type input "10"
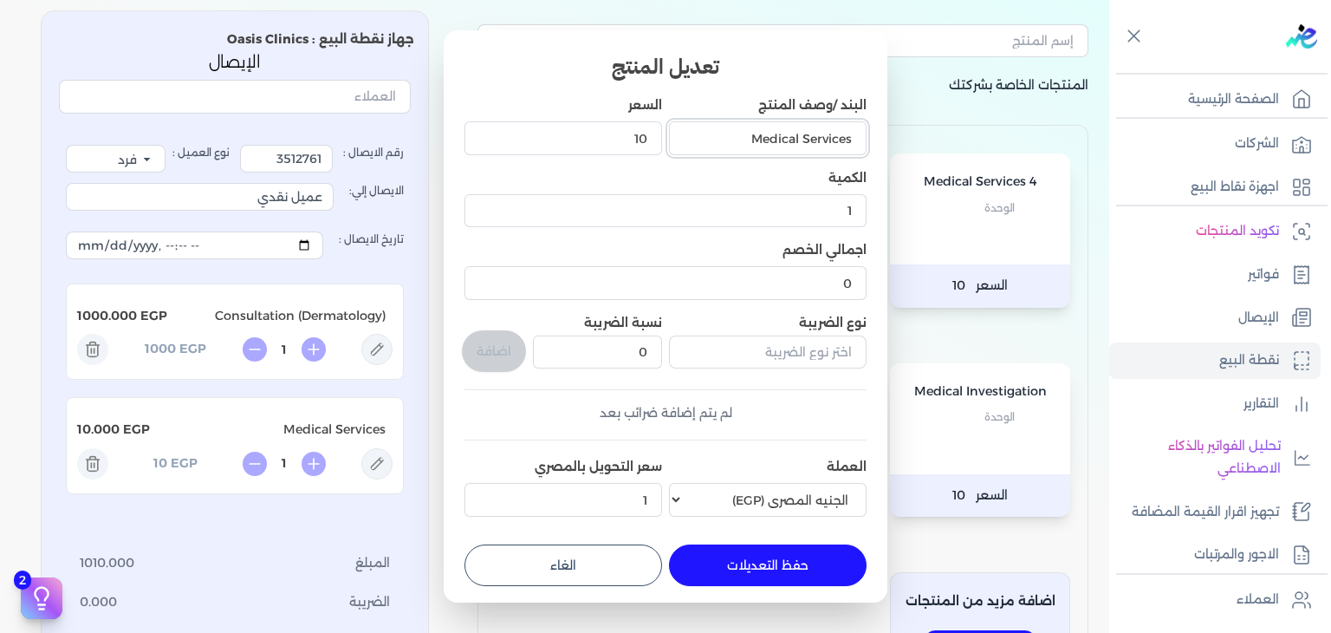
drag, startPoint x: 714, startPoint y: 144, endPoint x: 916, endPoint y: 131, distance: 202.3
click at [916, 131] on dialog "تعديل المنتج البند /وصف المنتج Medical Services السعر 10 الكمية 1 اجمالي الخصم …" at bounding box center [665, 316] width 1331 height 633
paste input "Electrocautery (Dermatology)"
type input "Electrocautery (Dermatology)"
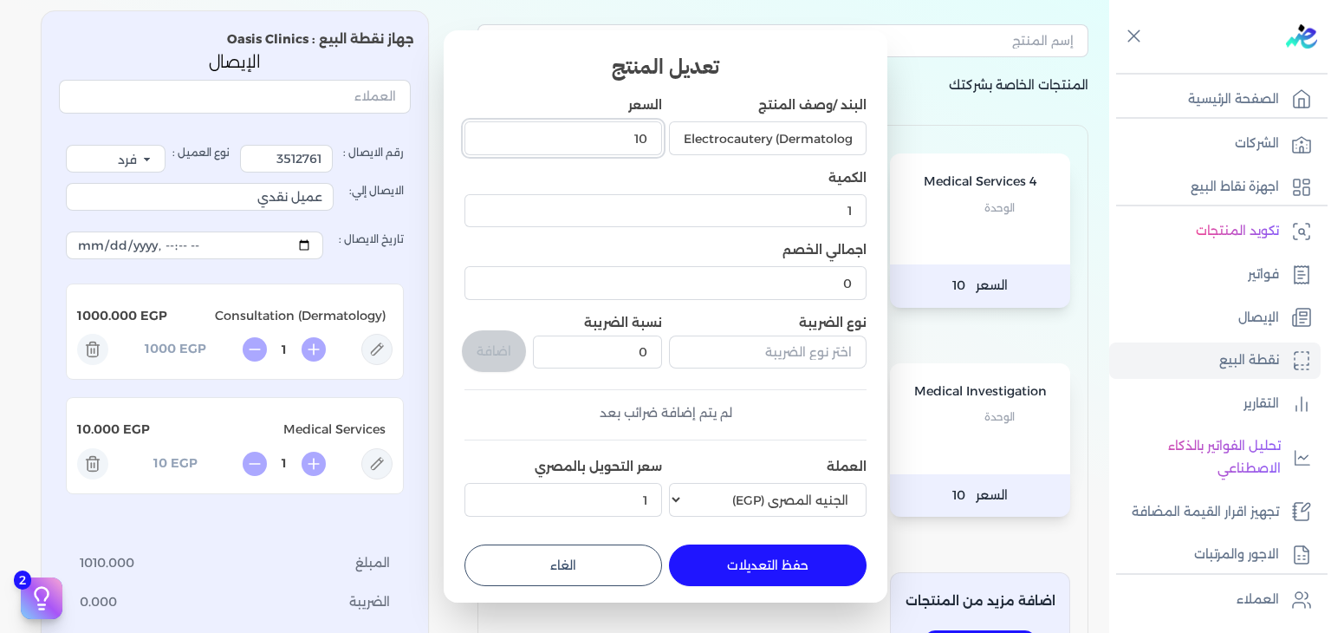
scroll to position [0, 0]
drag, startPoint x: 545, startPoint y: 142, endPoint x: 691, endPoint y: 118, distance: 147.6
click at [691, 118] on div "البند /وصف المنتج Electrocautery (Dermatology) السعر 10 الكمية 1 اجمالي الخصم 0…" at bounding box center [666, 309] width 402 height 427
type input "850"
drag, startPoint x: 779, startPoint y: 570, endPoint x: 774, endPoint y: 557, distance: 14.0
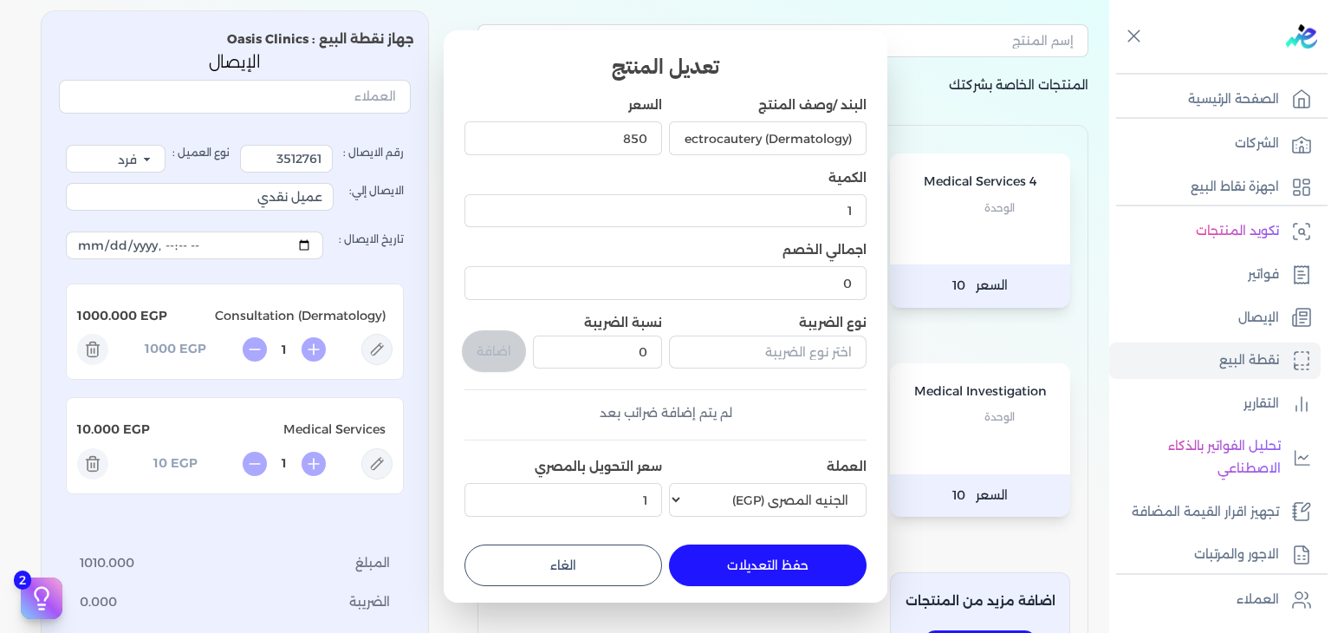
click at [779, 569] on button "حفظ التعديلات" at bounding box center [768, 565] width 198 height 42
type input "0"
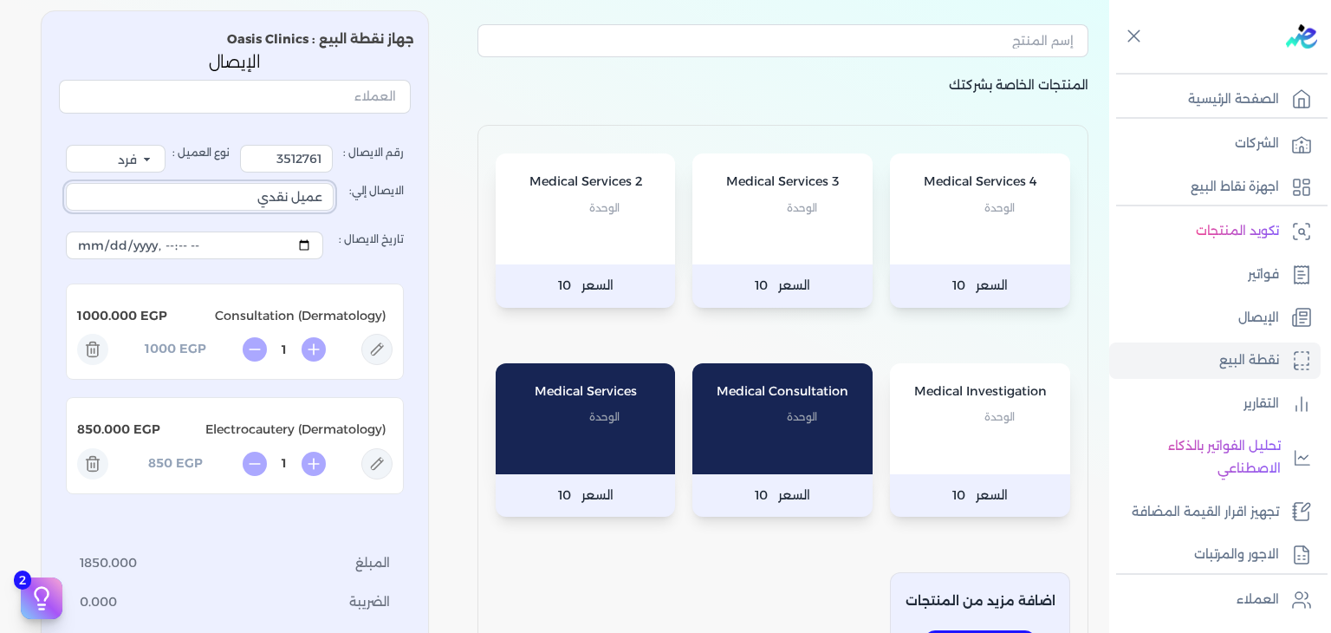
drag, startPoint x: 258, startPoint y: 192, endPoint x: 426, endPoint y: 230, distance: 172.2
click at [426, 230] on div "جهاز نقطة البيع : Oasis Clinics الإيصال رقم الايصال : 3512761 نوع العميل : فرد …" at bounding box center [235, 418] width 388 height 817
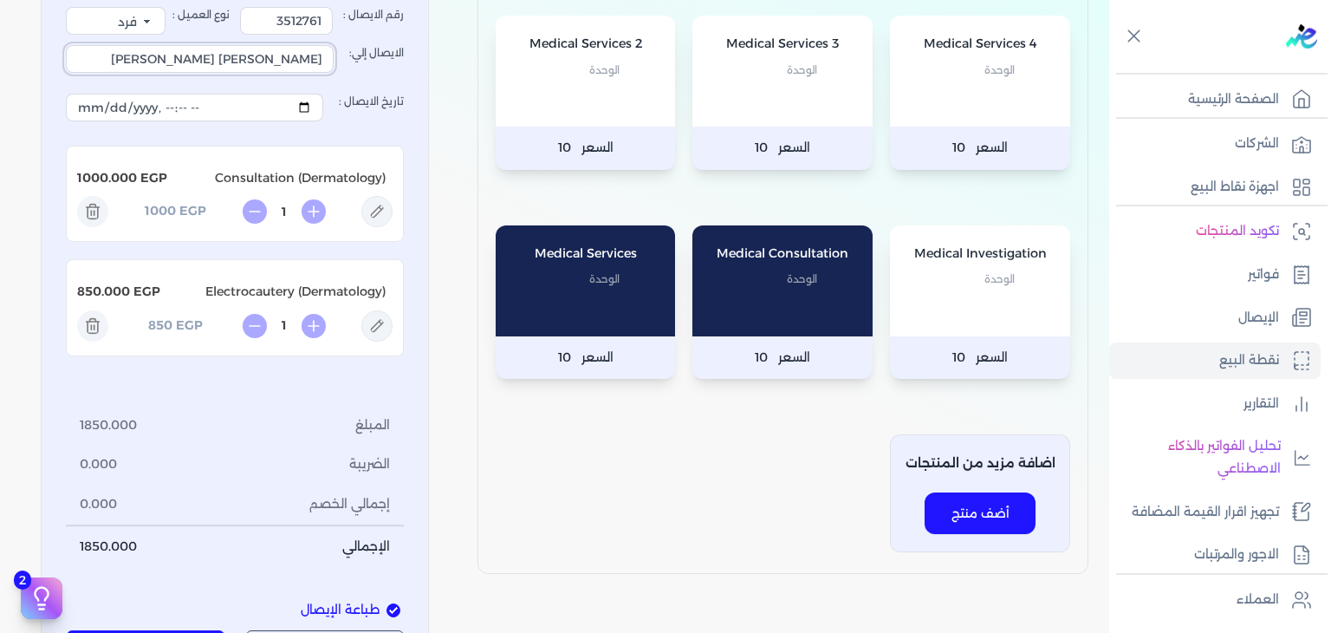
scroll to position [260, 0]
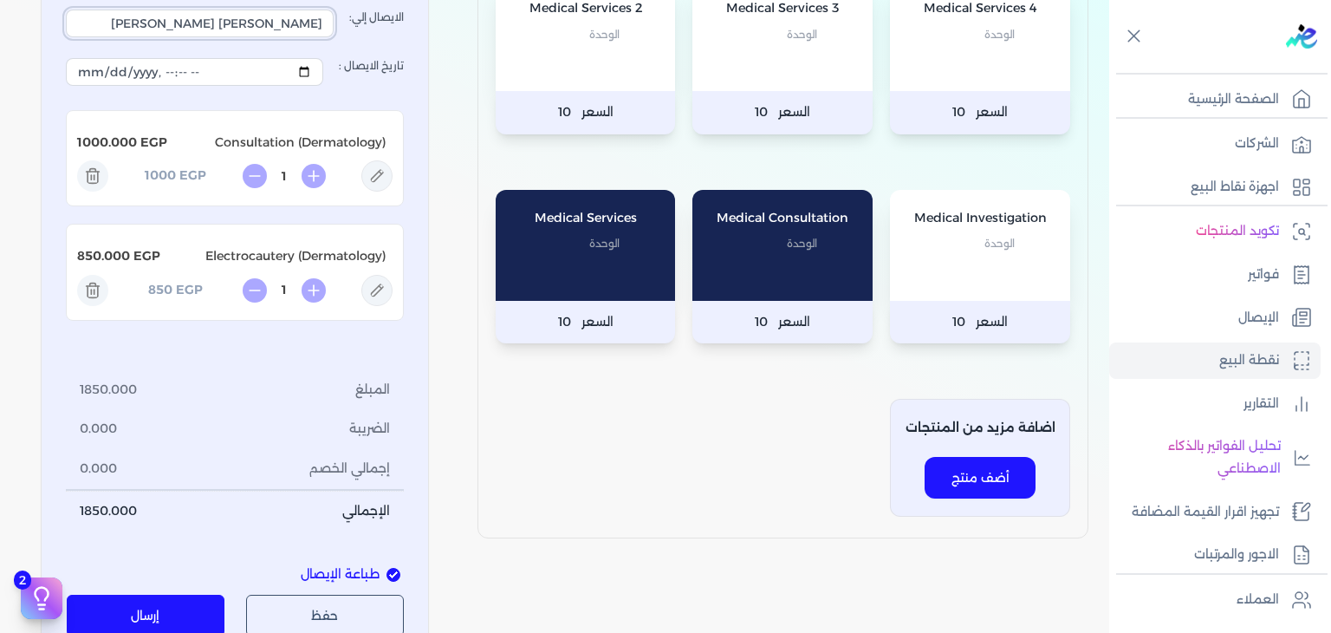
type input "[PERSON_NAME] [PERSON_NAME]"
click at [202, 621] on button "إرسال" at bounding box center [146, 616] width 159 height 42
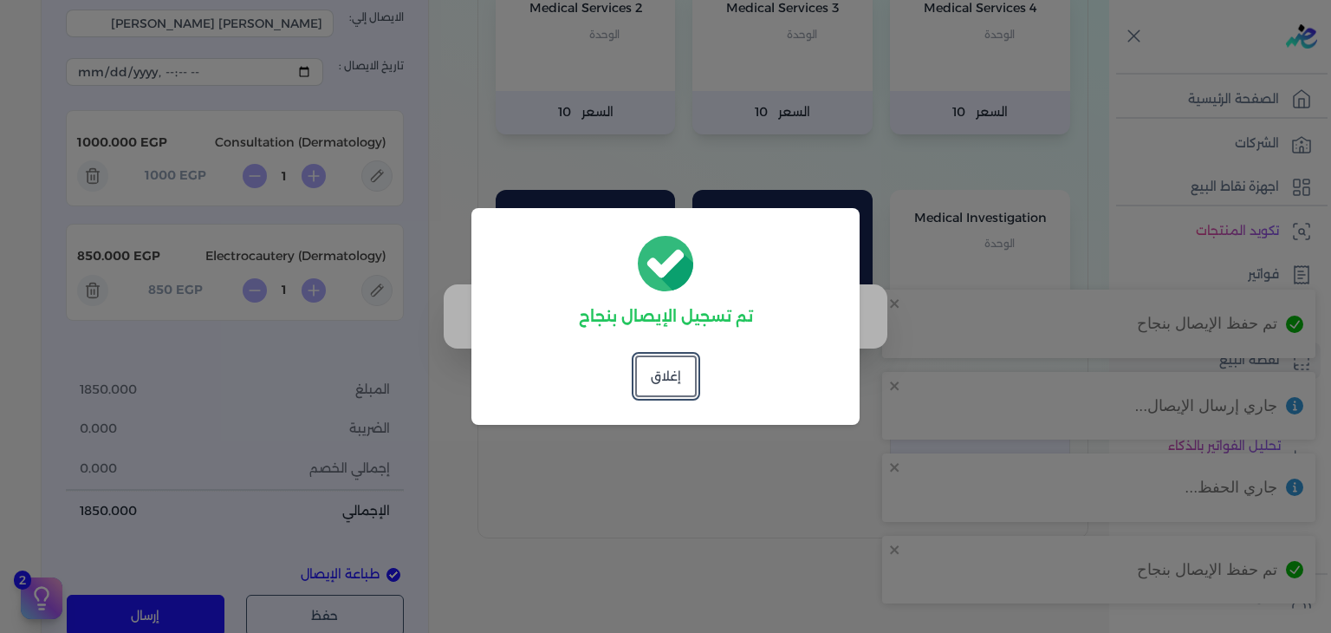
click at [634, 364] on div "تم تسجيل الإيصال بنجاح إغلاق" at bounding box center [665, 316] width 388 height 217
click at [641, 364] on button "إغلاق" at bounding box center [666, 376] width 62 height 42
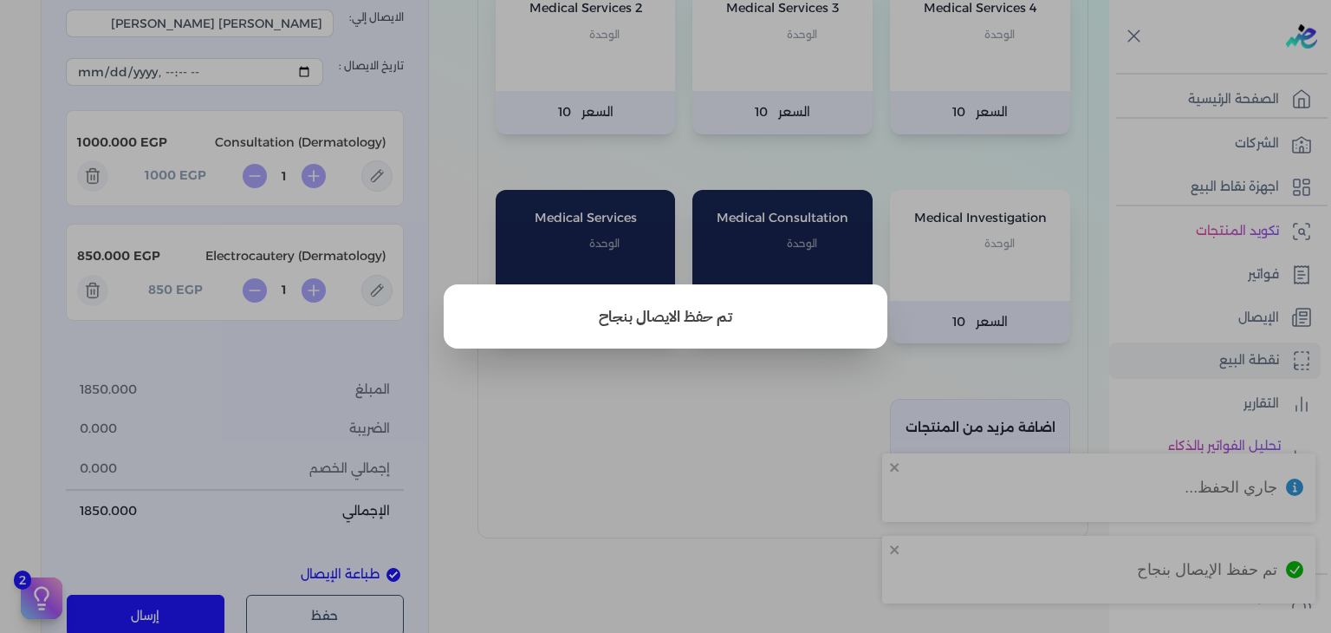
click at [465, 189] on button "close" at bounding box center [665, 316] width 1331 height 633
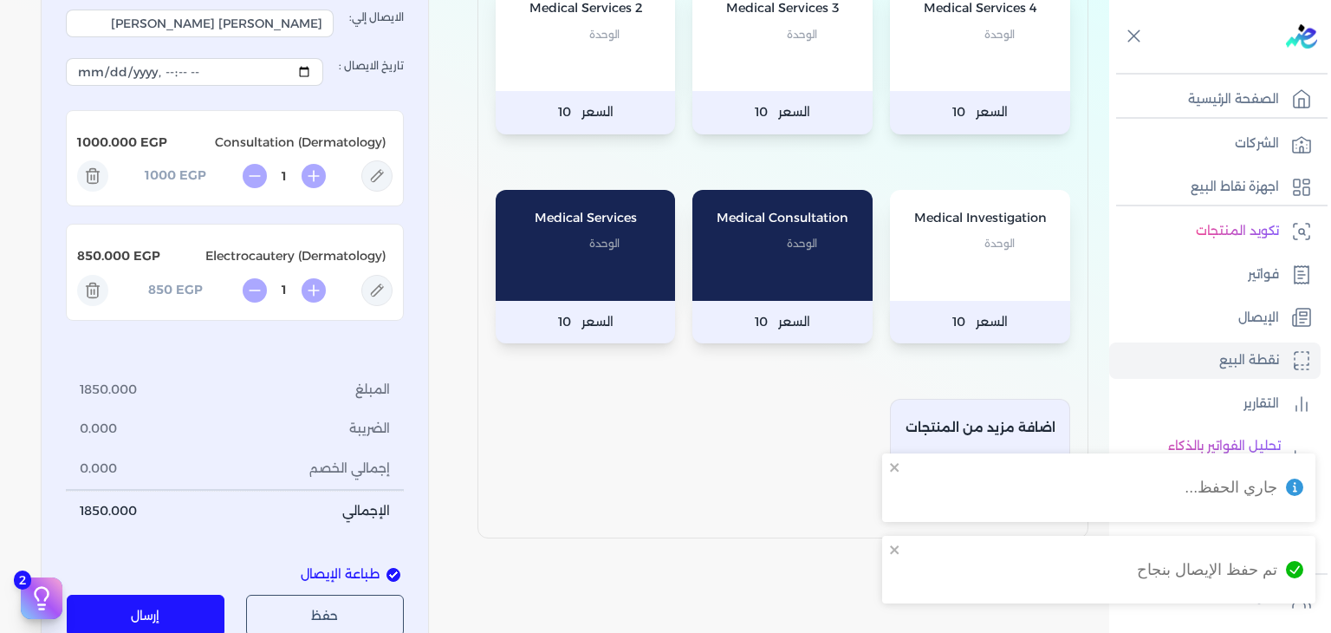
scroll to position [0, 0]
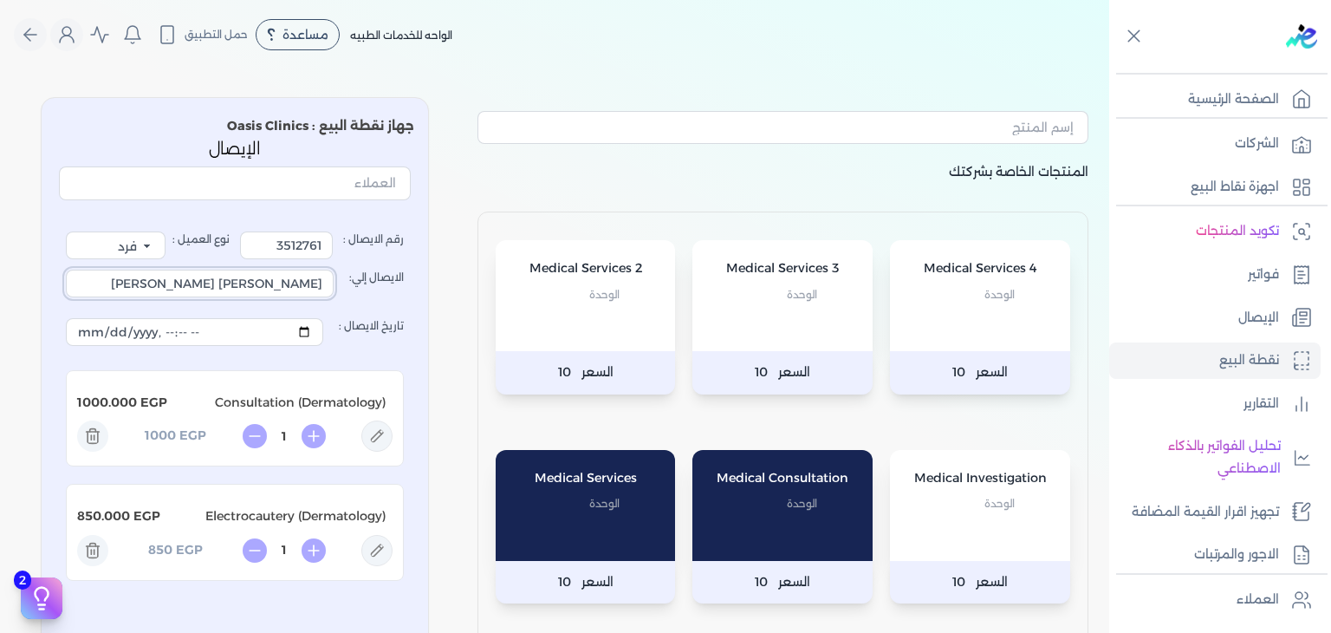
drag, startPoint x: 185, startPoint y: 284, endPoint x: 380, endPoint y: 286, distance: 195.0
click at [381, 286] on label "الايصال إلي: [PERSON_NAME] [PERSON_NAME]" at bounding box center [235, 283] width 338 height 49
click at [1189, 323] on link "الإيصال" at bounding box center [1214, 318] width 211 height 36
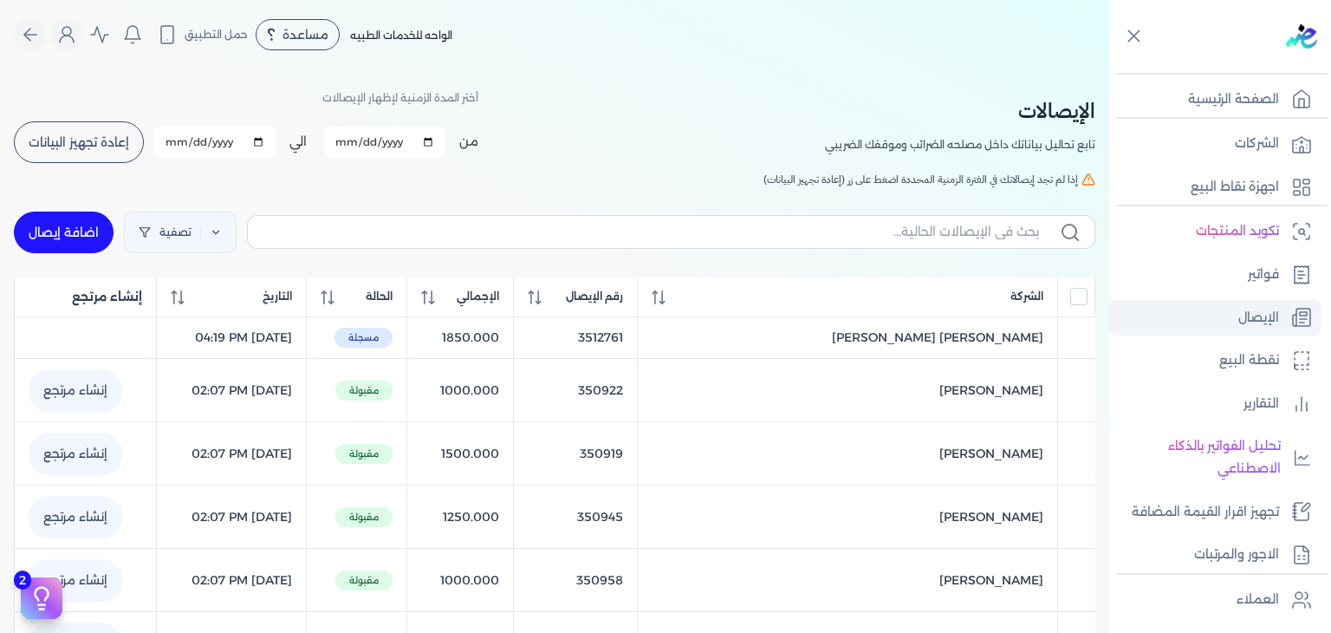
click at [1210, 310] on link "الإيصال" at bounding box center [1214, 318] width 211 height 36
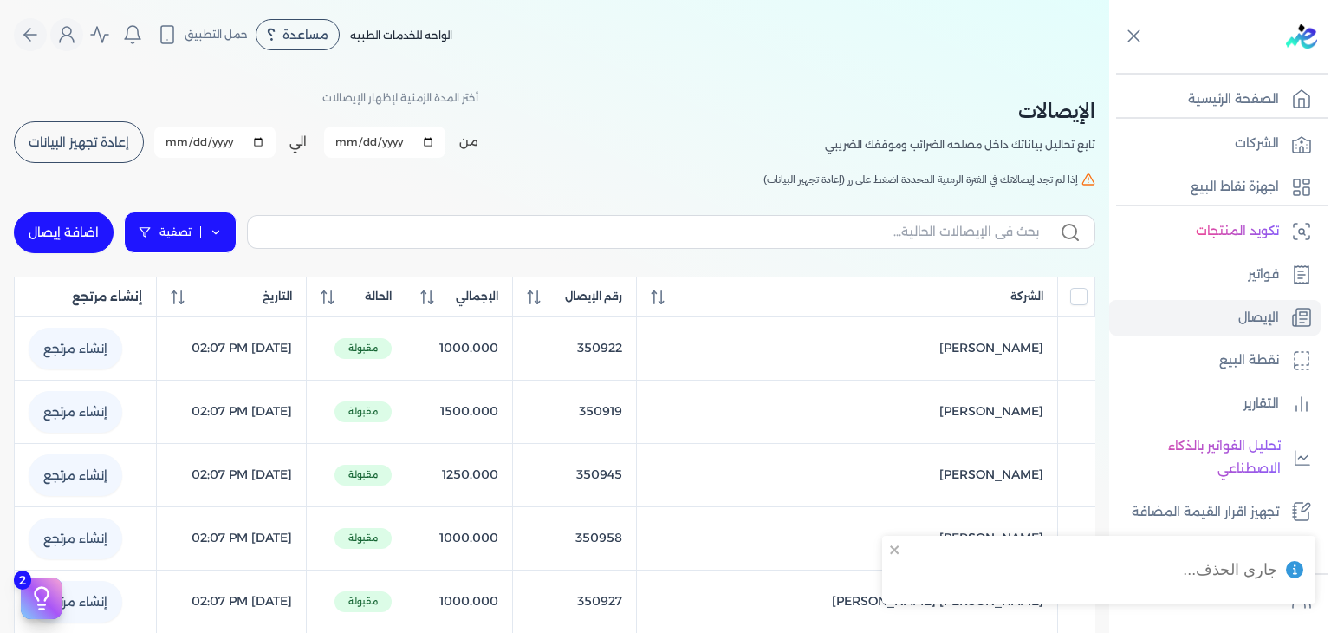
checkbox input "false"
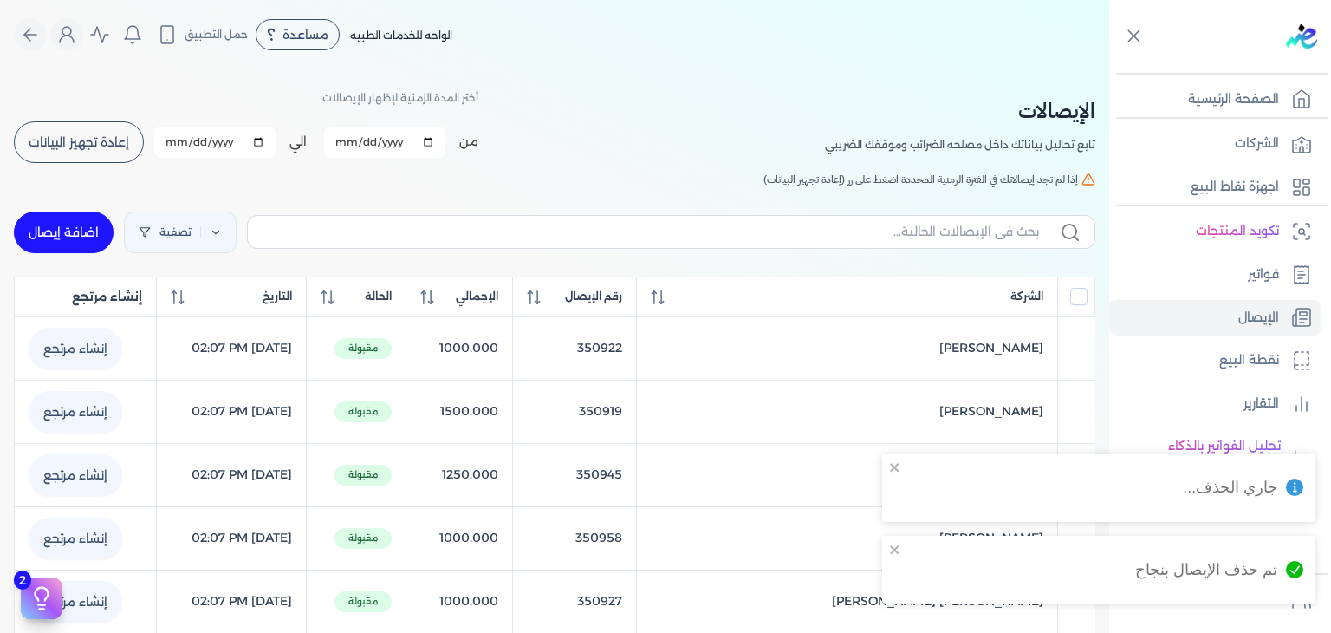
click at [100, 226] on link "اضافة إيصال" at bounding box center [64, 232] width 100 height 42
select select "EGP"
select select "EGS"
select select "B"
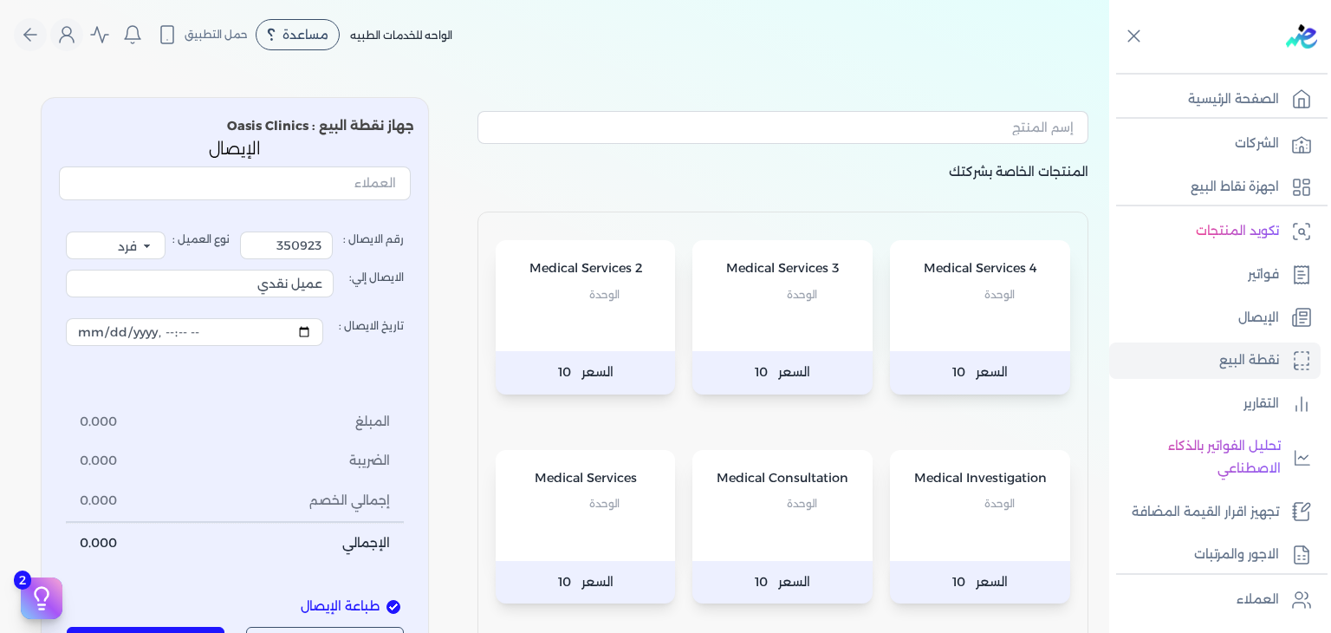
scroll to position [87, 0]
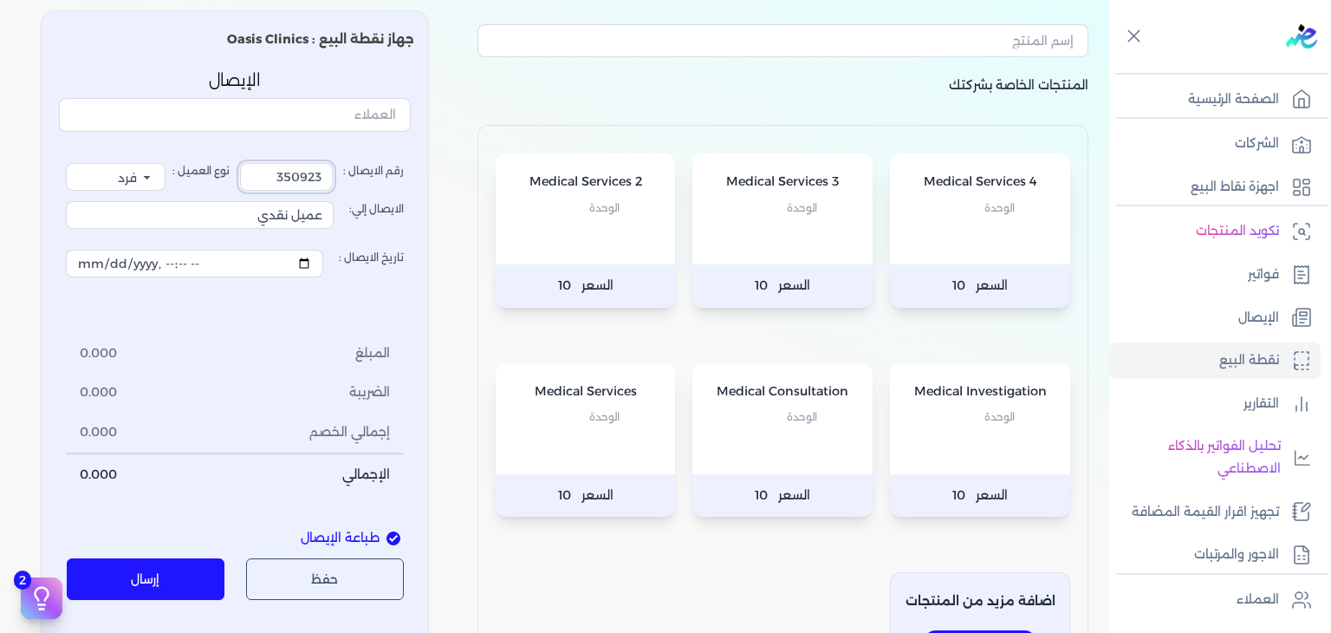
click at [261, 175] on input "350923" at bounding box center [286, 177] width 93 height 28
type input "3515391"
click at [776, 431] on div "Medical Consultation الوحدة" at bounding box center [782, 418] width 180 height 111
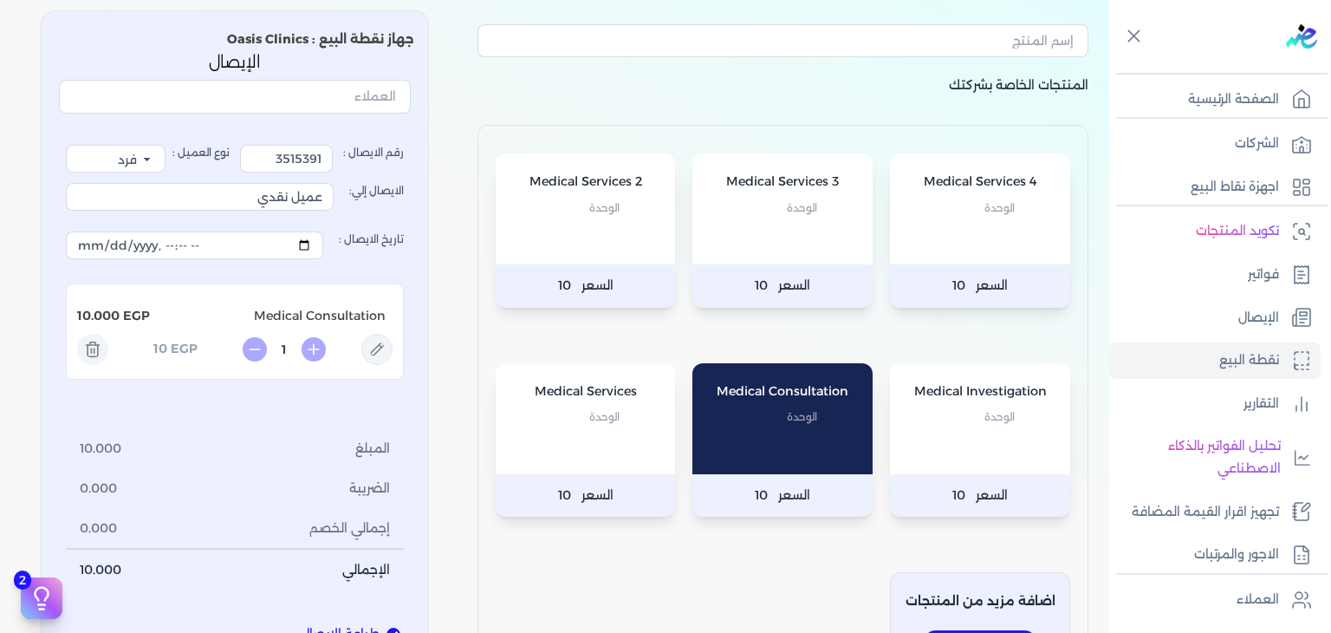
click at [380, 351] on icon at bounding box center [376, 349] width 31 height 31
type input "Medical Consultation"
type input "10"
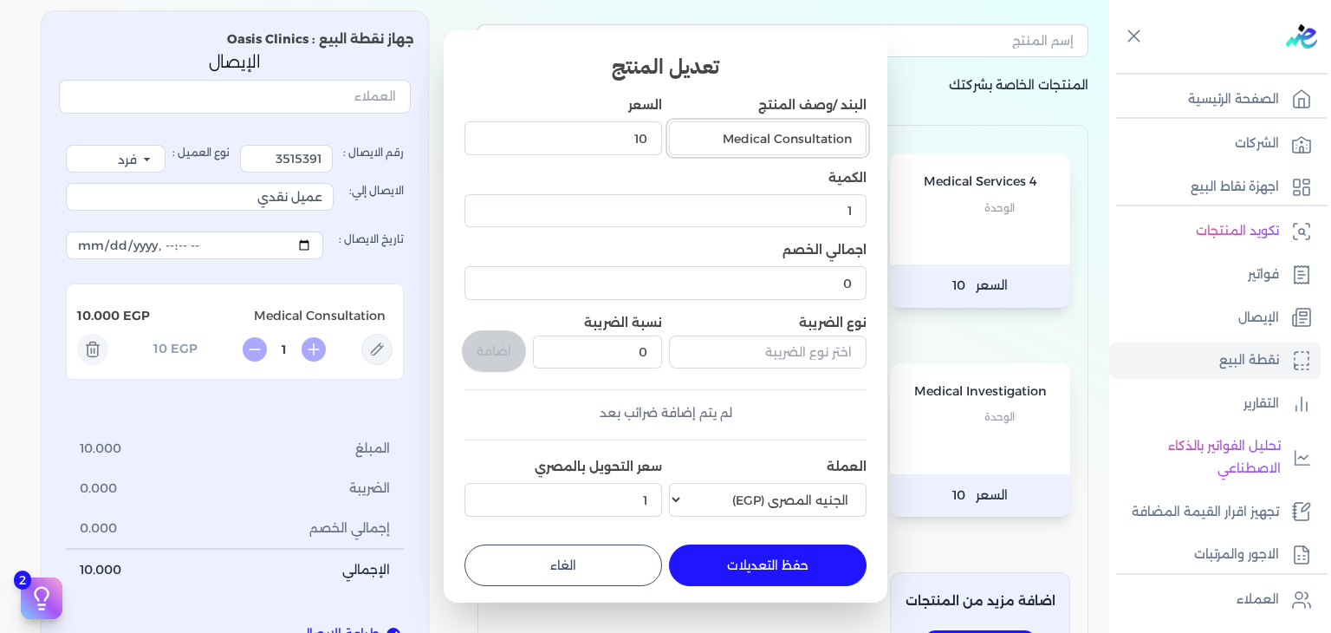
drag, startPoint x: 725, startPoint y: 135, endPoint x: 1330, endPoint y: 108, distance: 606.4
click at [1330, 108] on dialog "تعديل المنتج البند /وصف المنتج Medical Consultation السعر 10 الكمية 1 اجمالي ال…" at bounding box center [665, 316] width 1331 height 633
paste input "[PERSON_NAME] [PERSON_NAME]"
type input "[PERSON_NAME] [PERSON_NAME]"
drag, startPoint x: 709, startPoint y: 145, endPoint x: 1009, endPoint y: 145, distance: 299.9
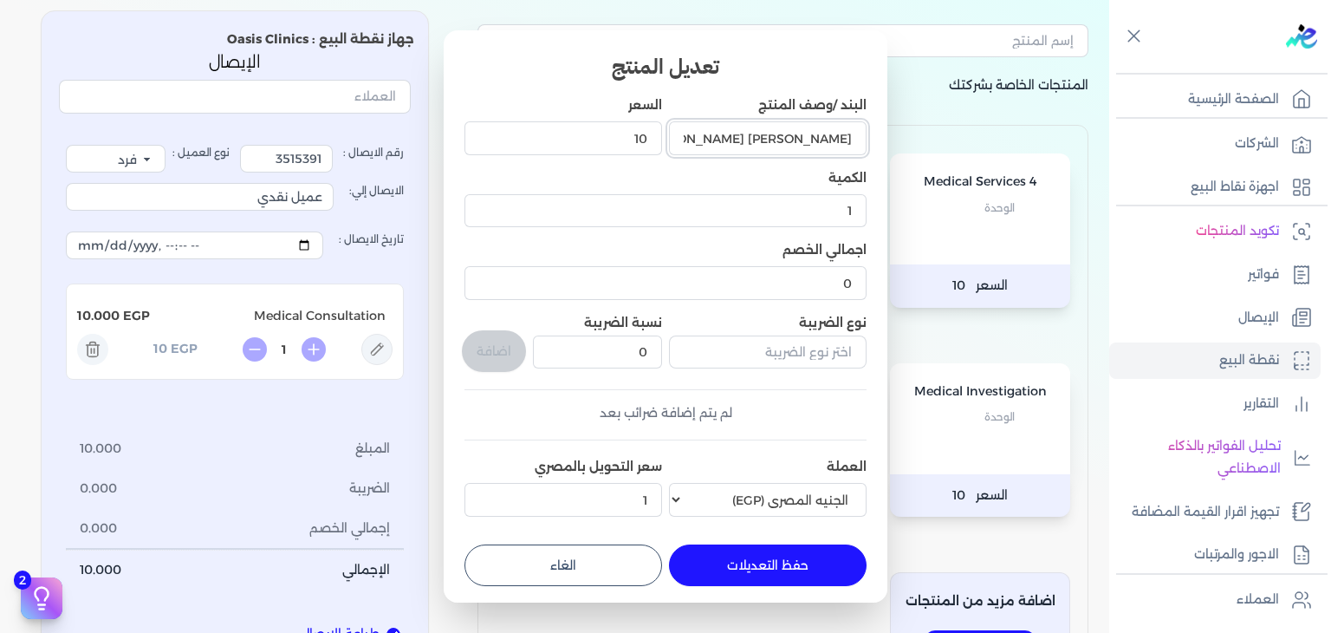
click at [1009, 145] on dialog "تعديل المنتج البند /وصف المنتج [PERSON_NAME] [PERSON_NAME] السعر 10 الكمية 1 اج…" at bounding box center [665, 316] width 1331 height 633
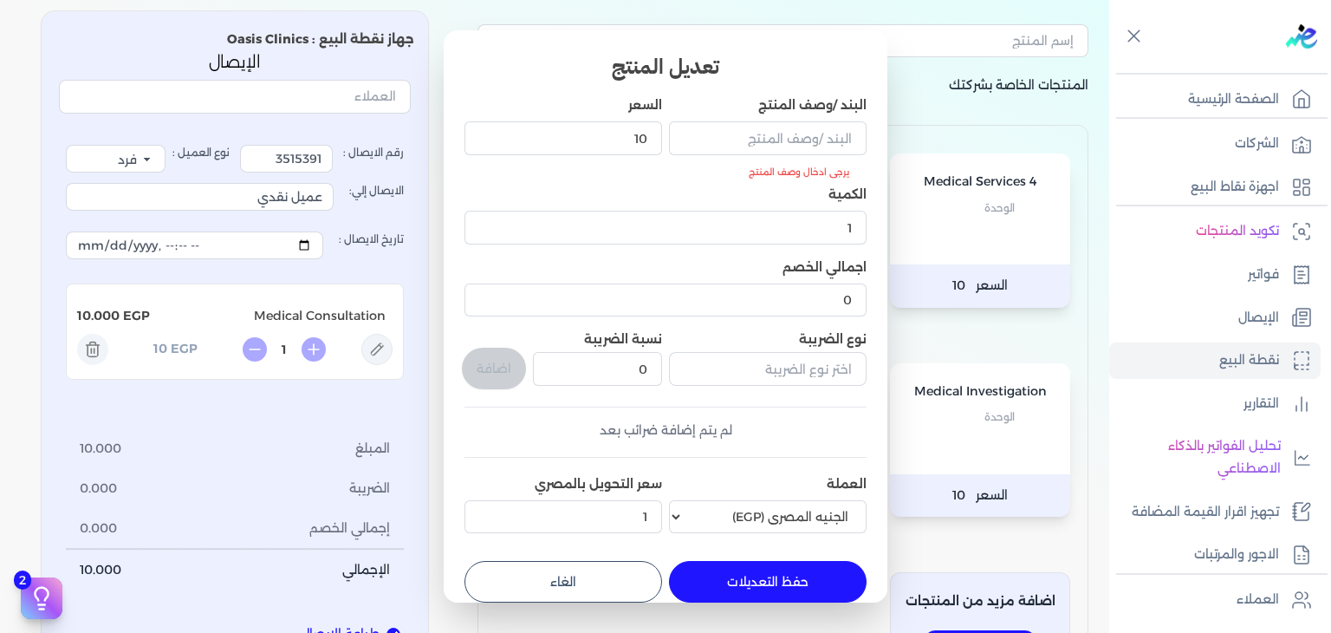
click at [630, 570] on button "الغاء" at bounding box center [564, 582] width 198 height 42
type input "0"
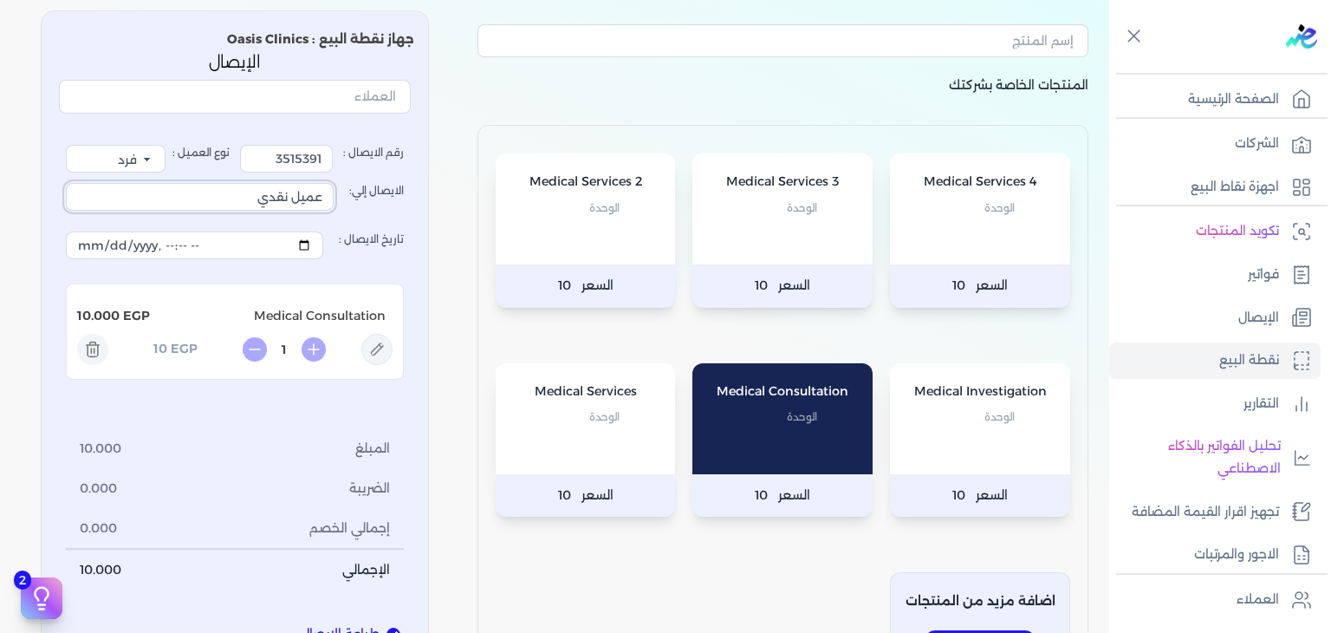
drag, startPoint x: 222, startPoint y: 205, endPoint x: 427, endPoint y: 226, distance: 206.4
click at [426, 225] on div "جهاز نقطة البيع : Oasis Clinics الإيصال رقم الايصال : 3515391 نوع العميل : فرد …" at bounding box center [235, 361] width 388 height 703
paste input "[PERSON_NAME] [PERSON_NAME]"
type input "[PERSON_NAME] [PERSON_NAME]"
click at [382, 344] on icon at bounding box center [376, 349] width 31 height 31
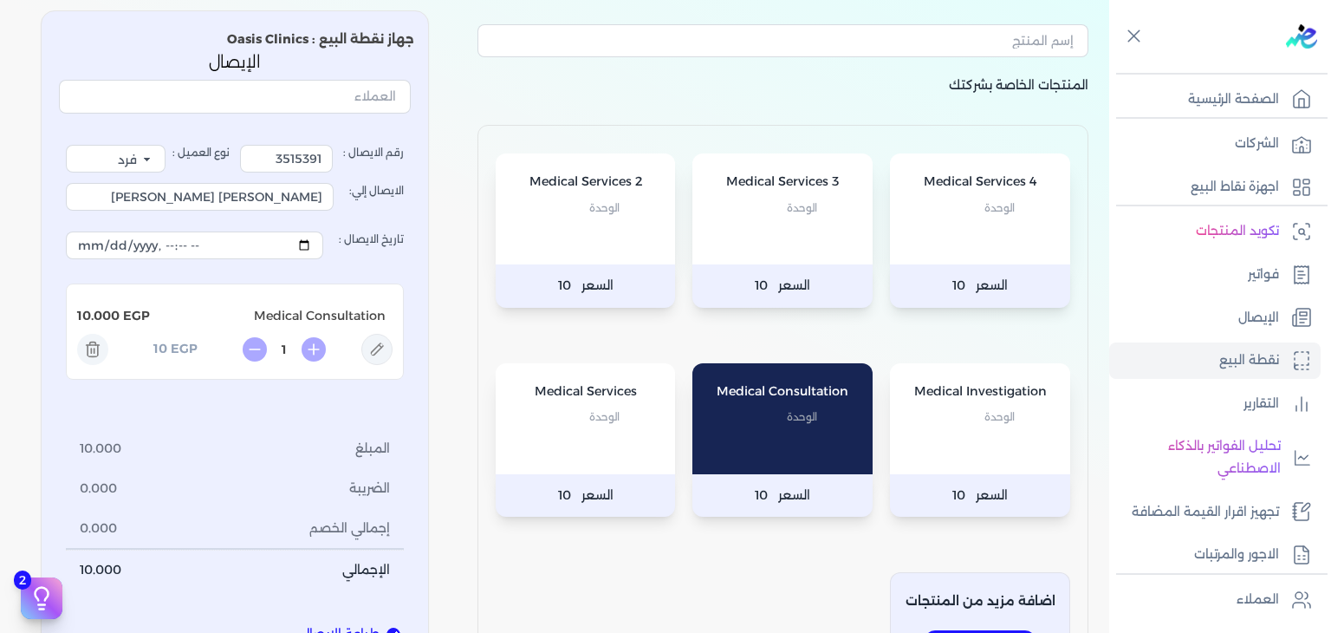
type input "Medical Consultation"
type input "10"
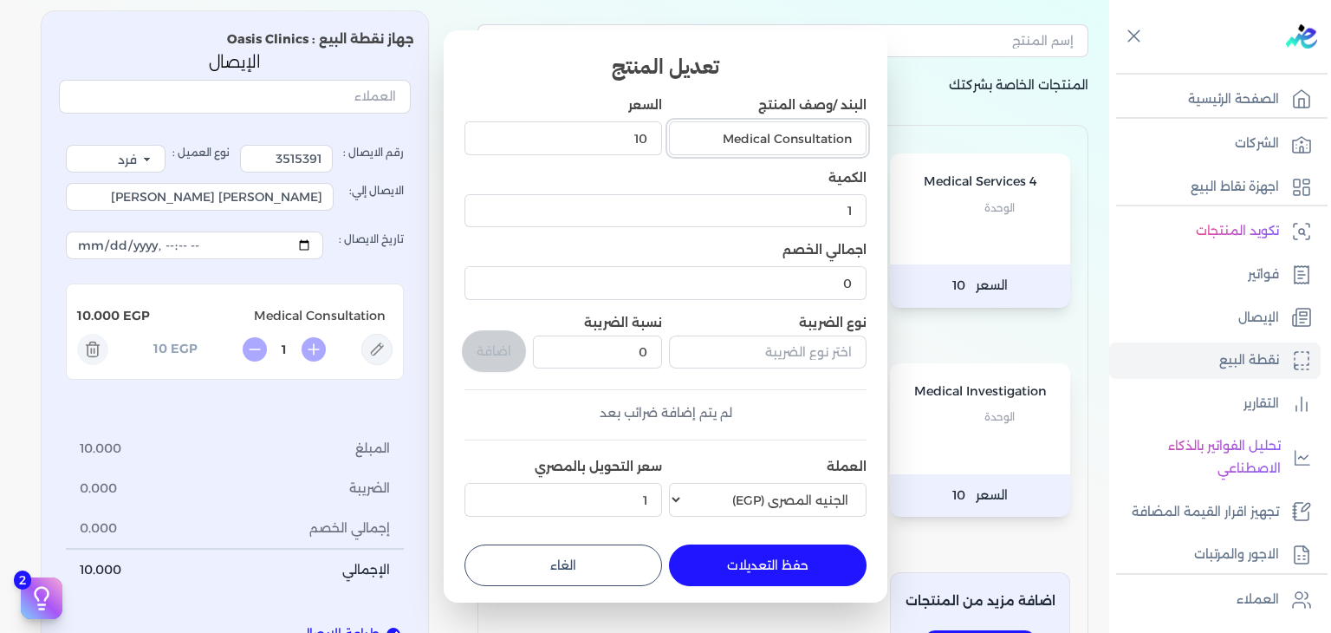
drag, startPoint x: 716, startPoint y: 144, endPoint x: 919, endPoint y: 149, distance: 202.9
click at [919, 149] on dialog "تعديل المنتج البند /وصف المنتج Medical Consultation السعر 10 الكمية 1 اجمالي ال…" at bounding box center [665, 316] width 1331 height 633
type input "C"
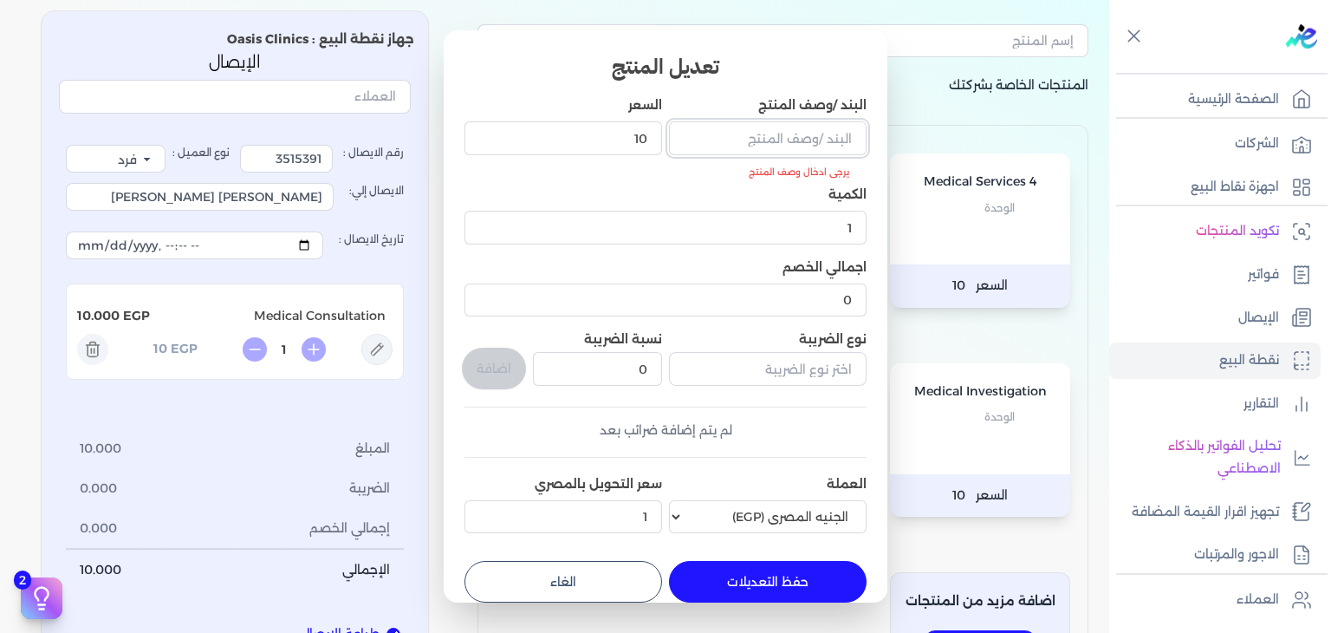
paste input "Consultation (Internal Med.)"
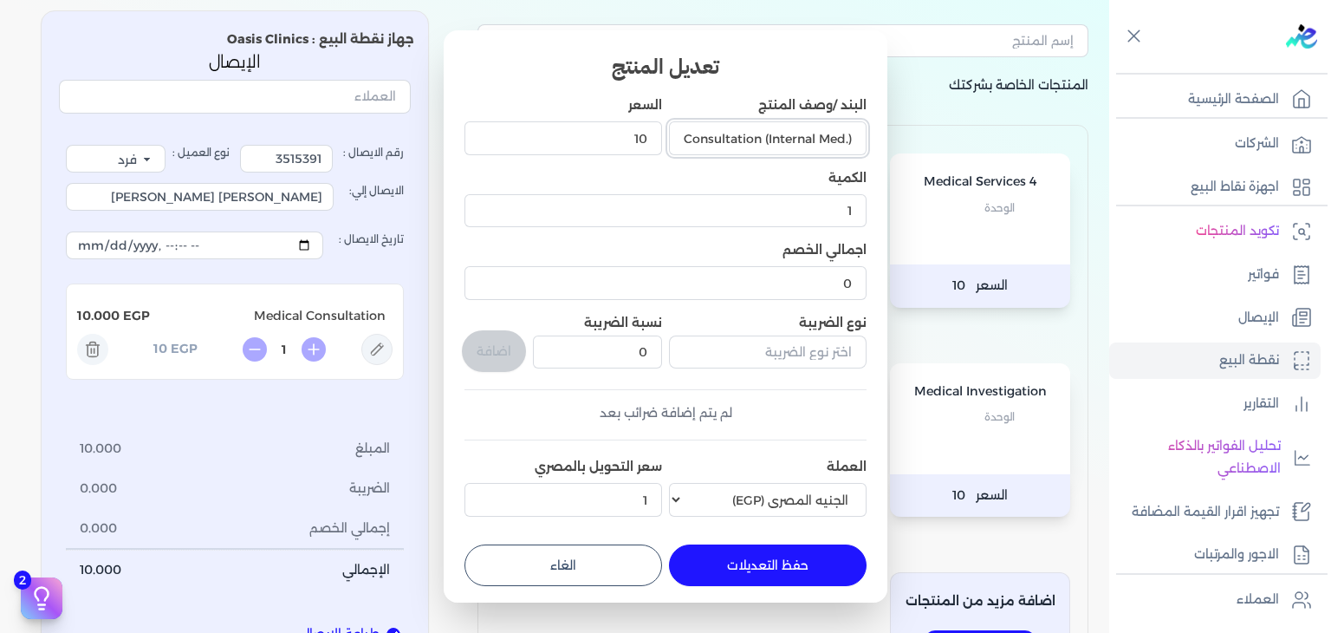
scroll to position [0, -10]
type input "Consultation (Internal Med.)"
drag, startPoint x: 582, startPoint y: 135, endPoint x: 732, endPoint y: 150, distance: 150.7
click at [732, 150] on div "البند /وصف المنتج Consultation (Internal Med.) السعر 10 الكمية 1 اجمالي الخصم 0…" at bounding box center [666, 309] width 402 height 427
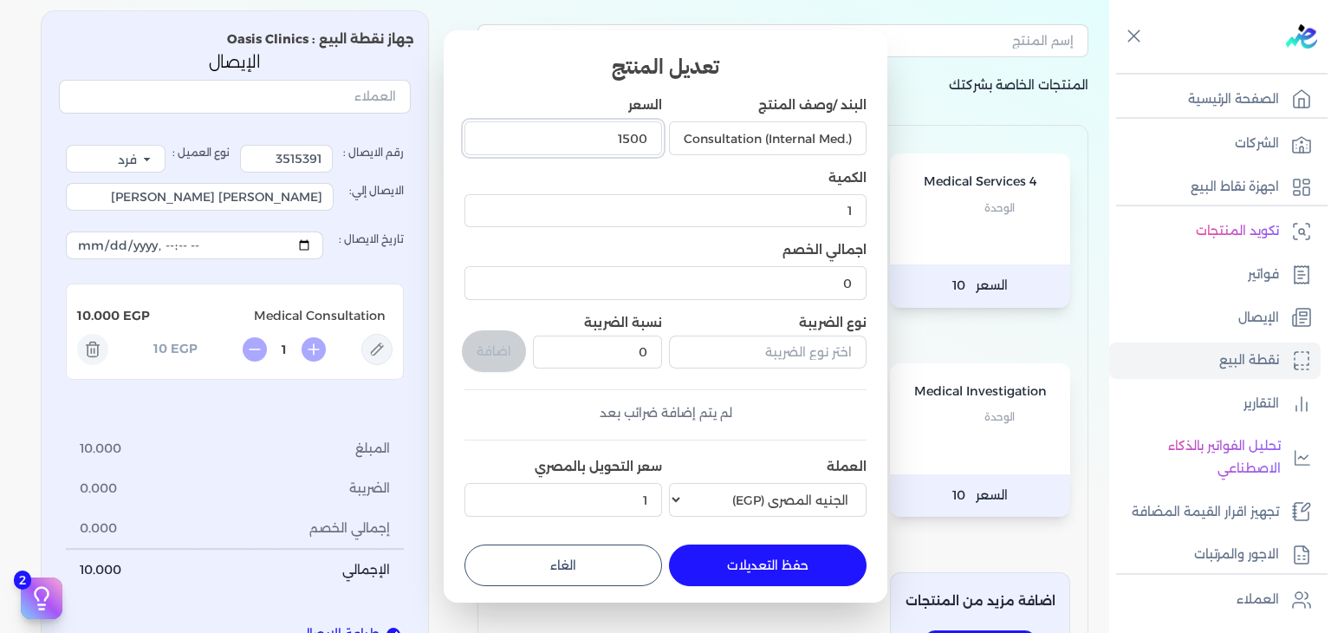
type input "1500"
click at [733, 561] on button "حفظ التعديلات" at bounding box center [768, 565] width 198 height 42
type input "0"
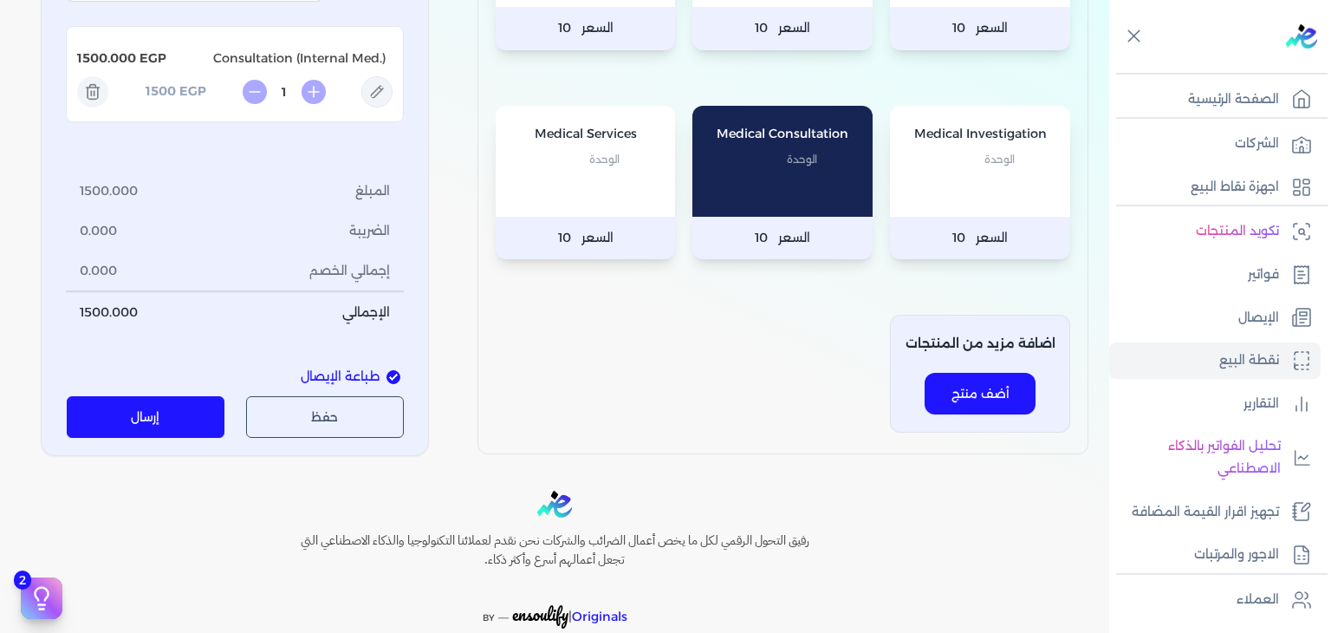
scroll to position [347, 0]
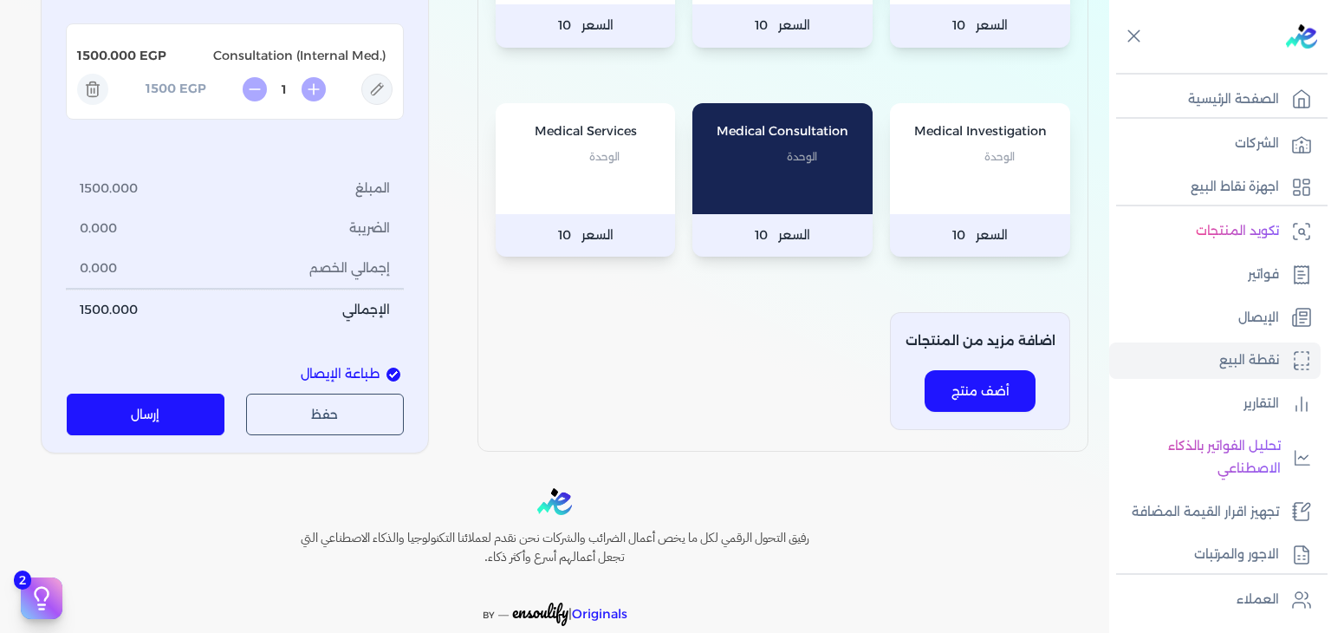
click at [178, 414] on button "إرسال" at bounding box center [146, 414] width 159 height 42
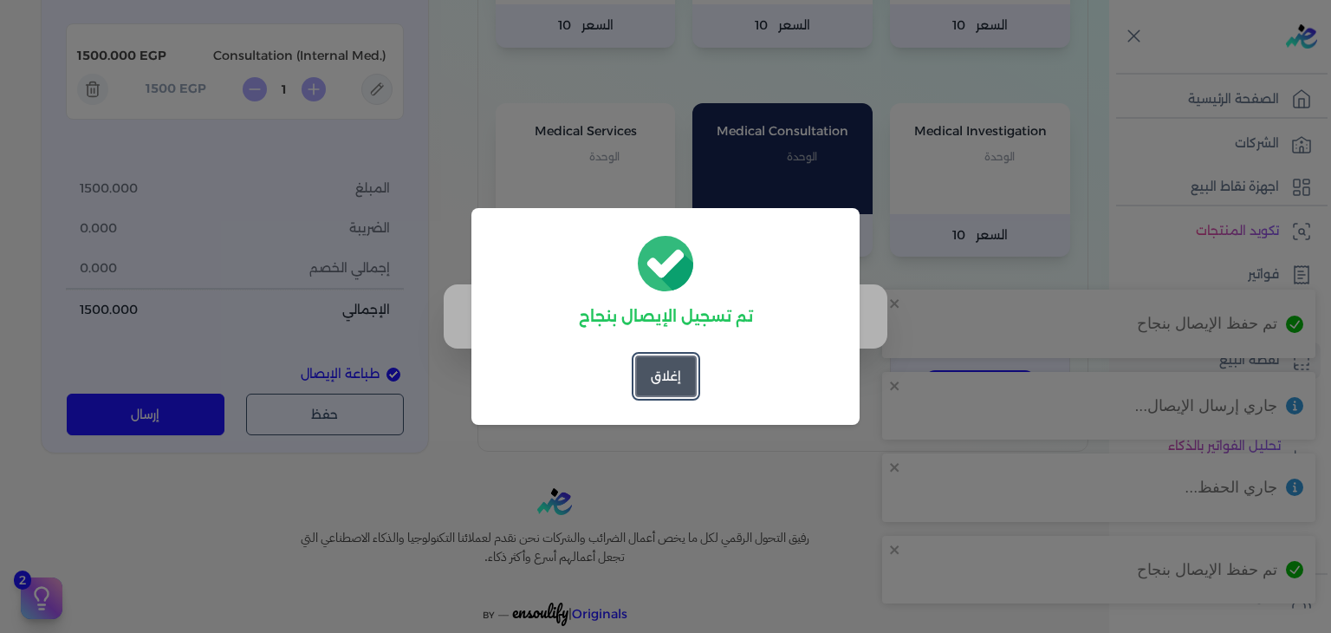
click at [690, 386] on button "إغلاق" at bounding box center [666, 376] width 62 height 42
